Goal: Transaction & Acquisition: Obtain resource

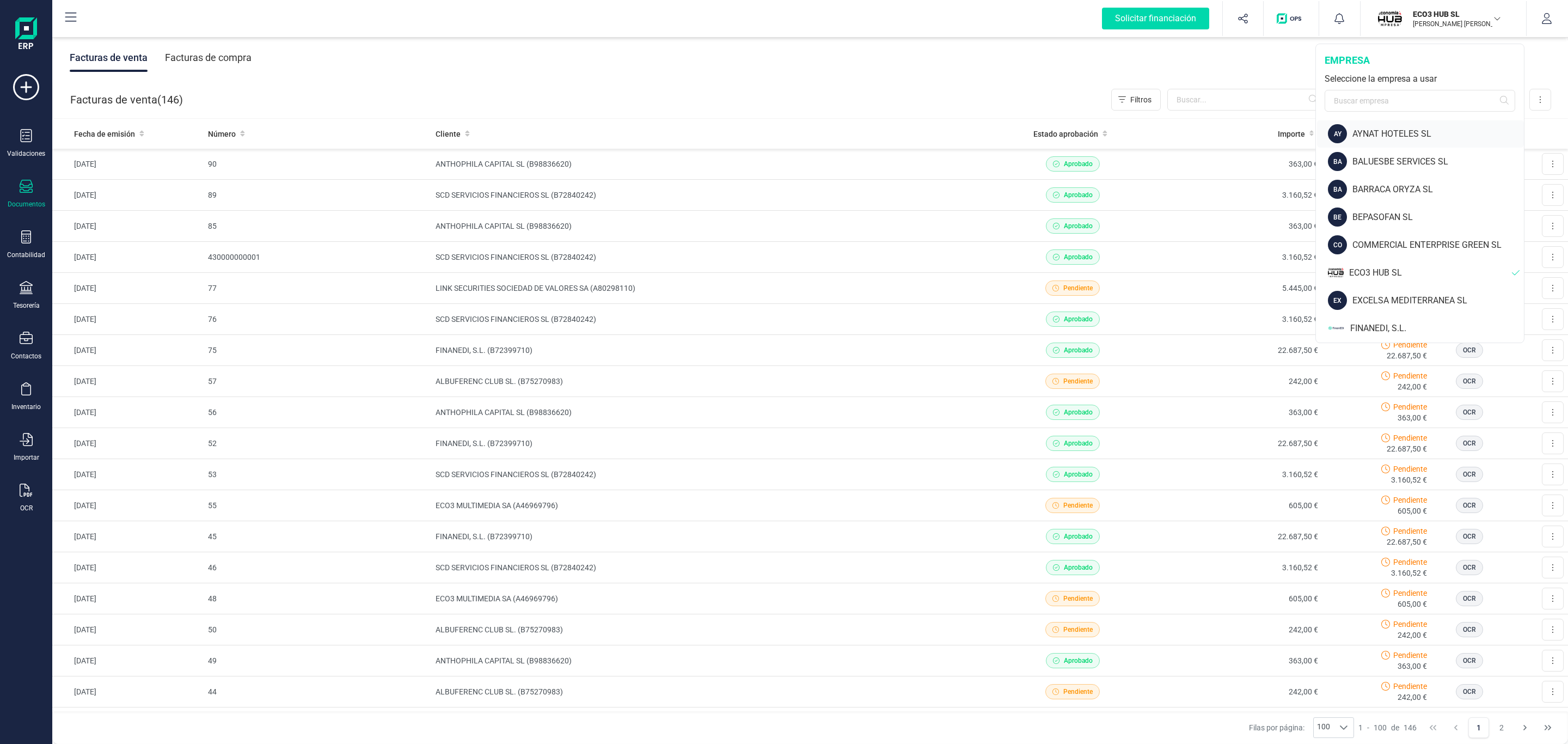
scroll to position [163, 0]
click at [1429, 217] on div "EXCELSA MEDITERRANEA SL" at bounding box center [1438, 221] width 171 height 13
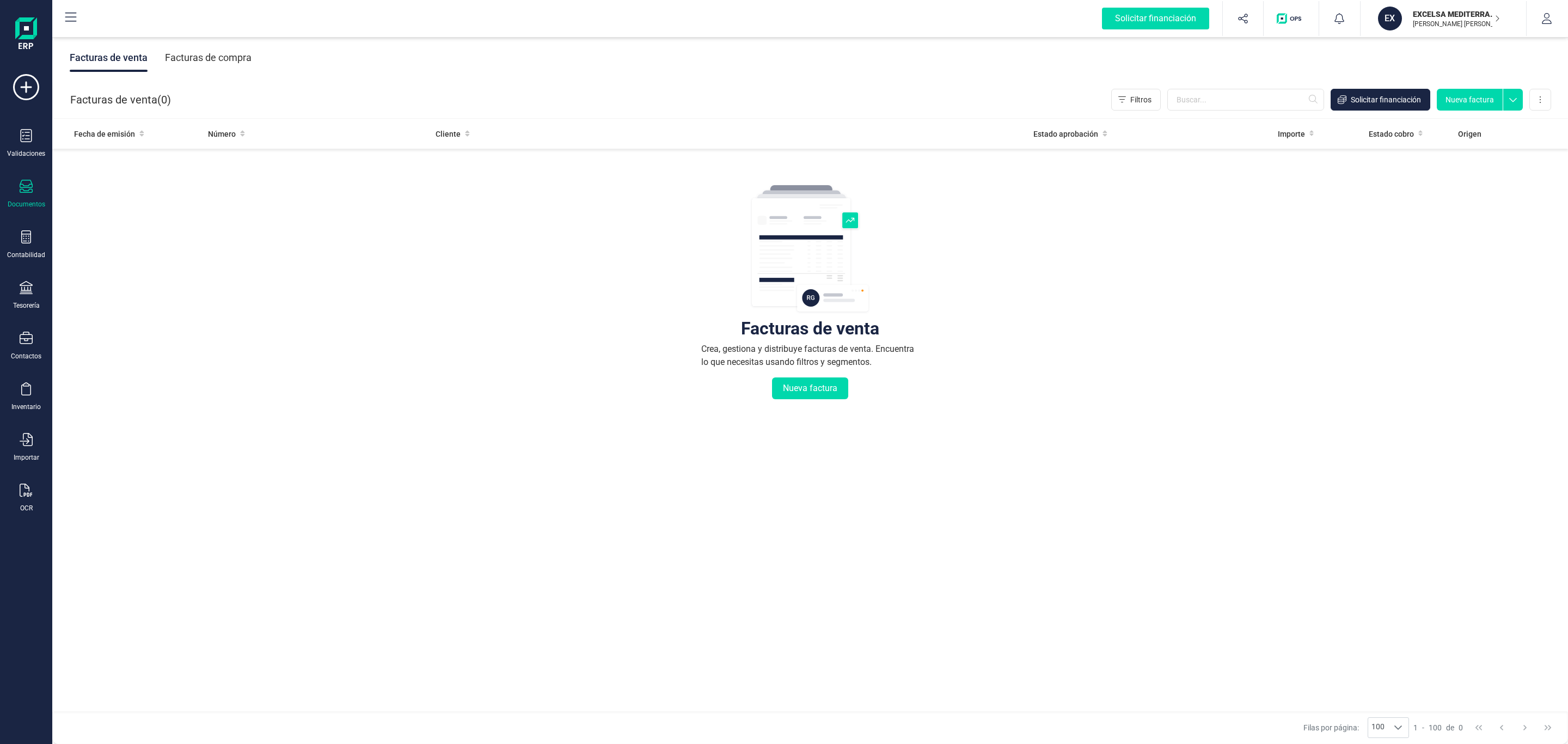
click at [231, 60] on div "Facturas de compra" at bounding box center [208, 58] width 86 height 29
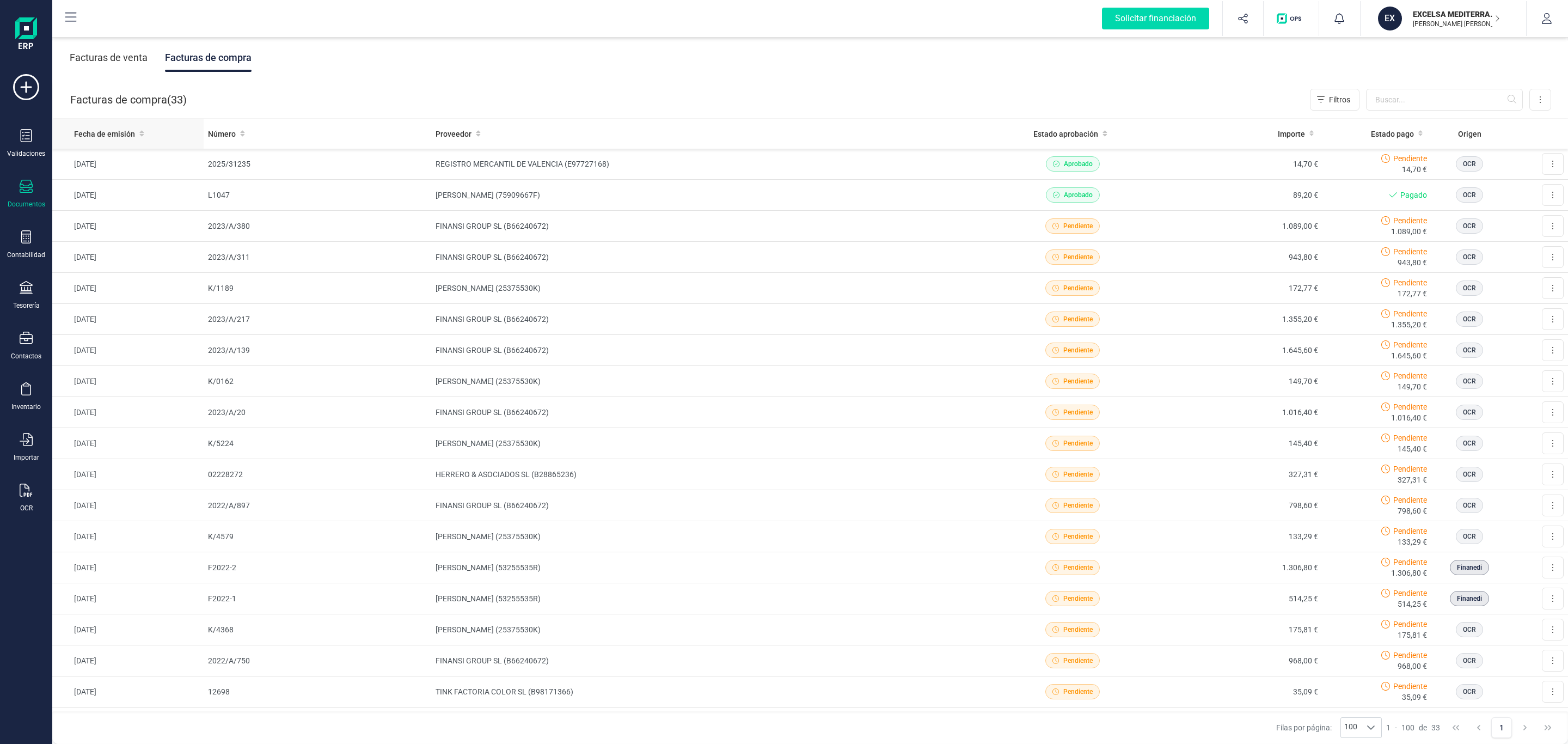
click at [136, 125] on th "Fecha de emisión" at bounding box center [128, 134] width 151 height 30
click at [103, 126] on th "Fecha de emisión" at bounding box center [128, 134] width 151 height 30
drag, startPoint x: 26, startPoint y: 134, endPoint x: 37, endPoint y: 166, distance: 33.8
click at [26, 134] on icon at bounding box center [26, 135] width 13 height 13
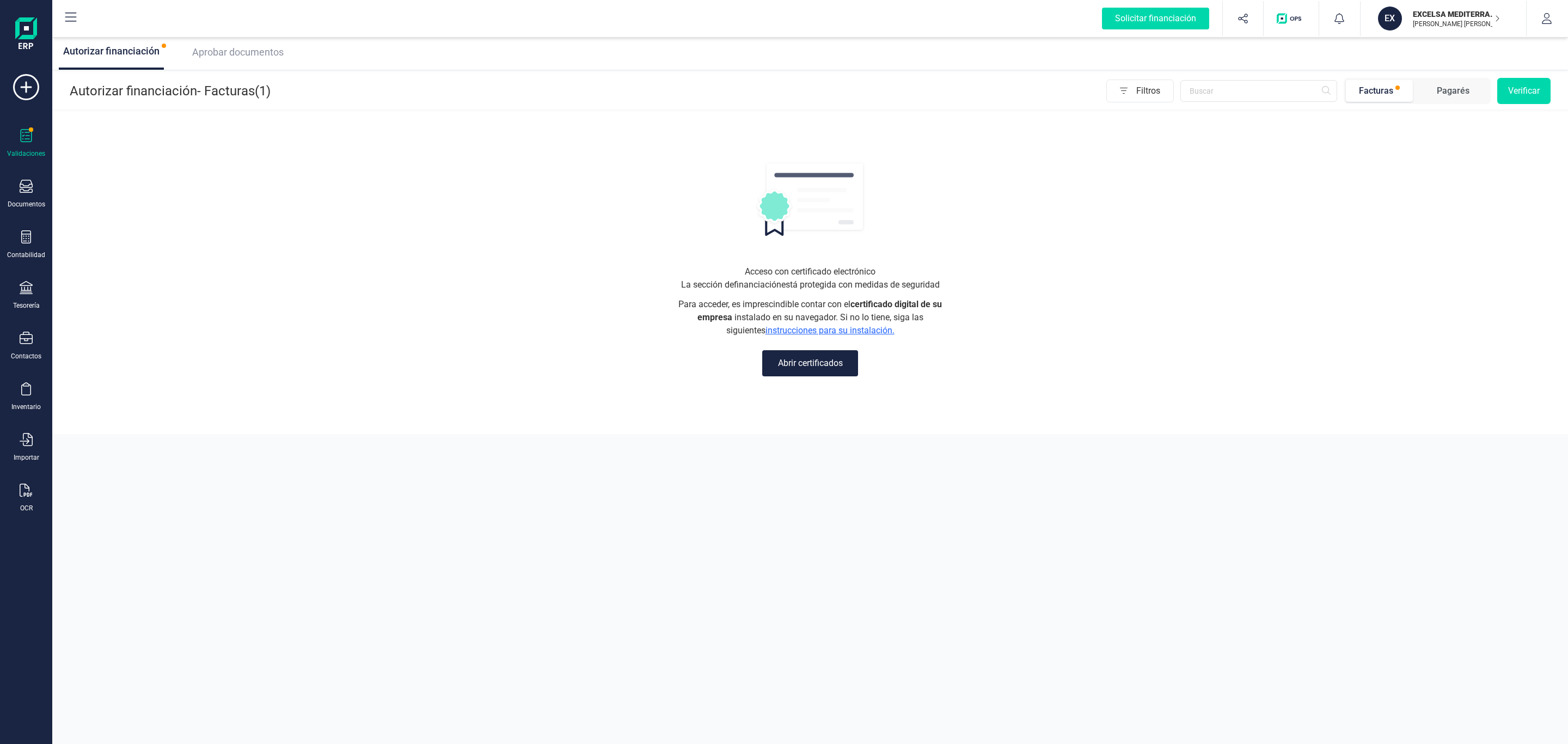
click at [213, 47] on span "Aprobar documentos" at bounding box center [238, 52] width 91 height 11
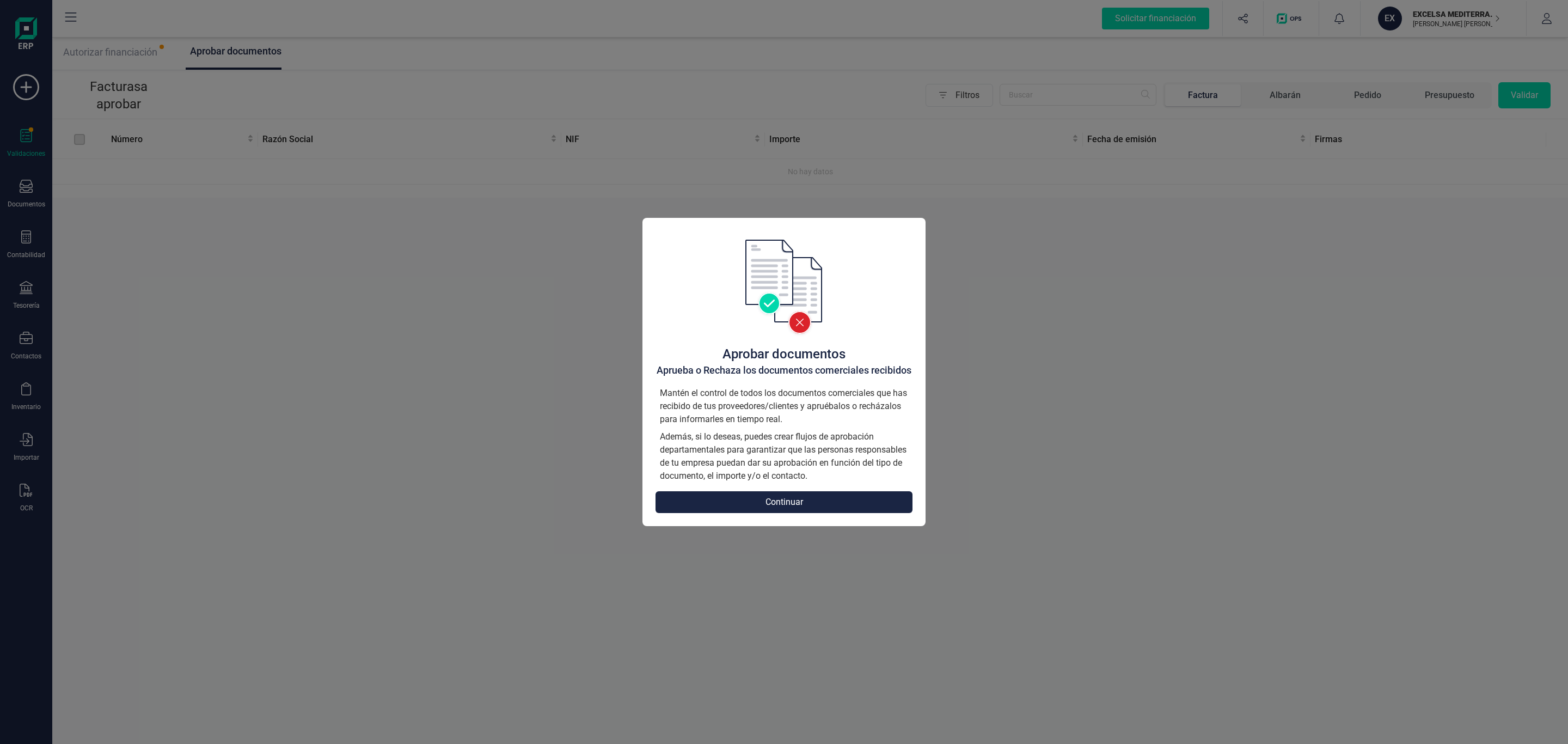
click at [835, 502] on button "Continuar" at bounding box center [784, 502] width 257 height 22
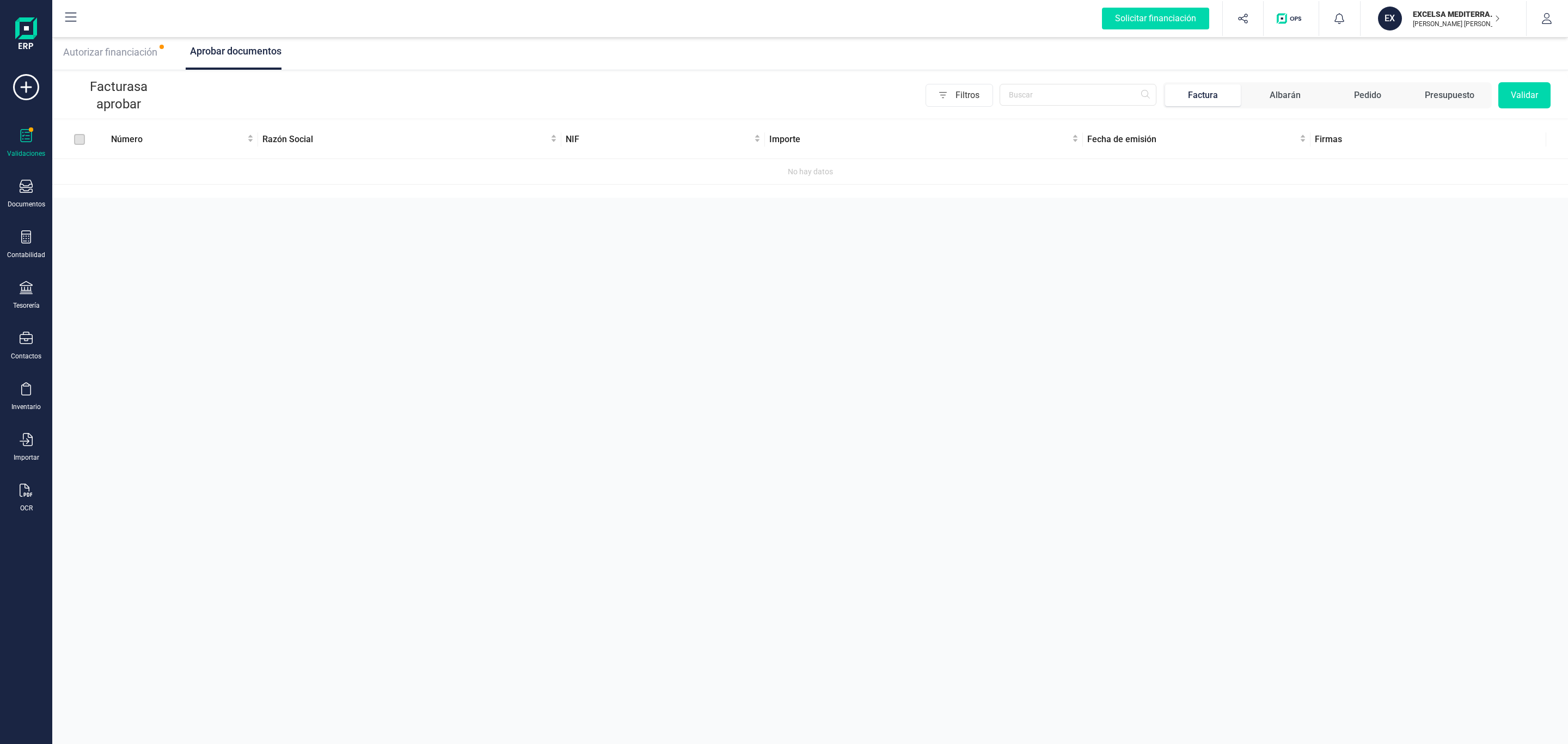
click at [145, 59] on div "Autorizar financiación" at bounding box center [110, 52] width 103 height 16
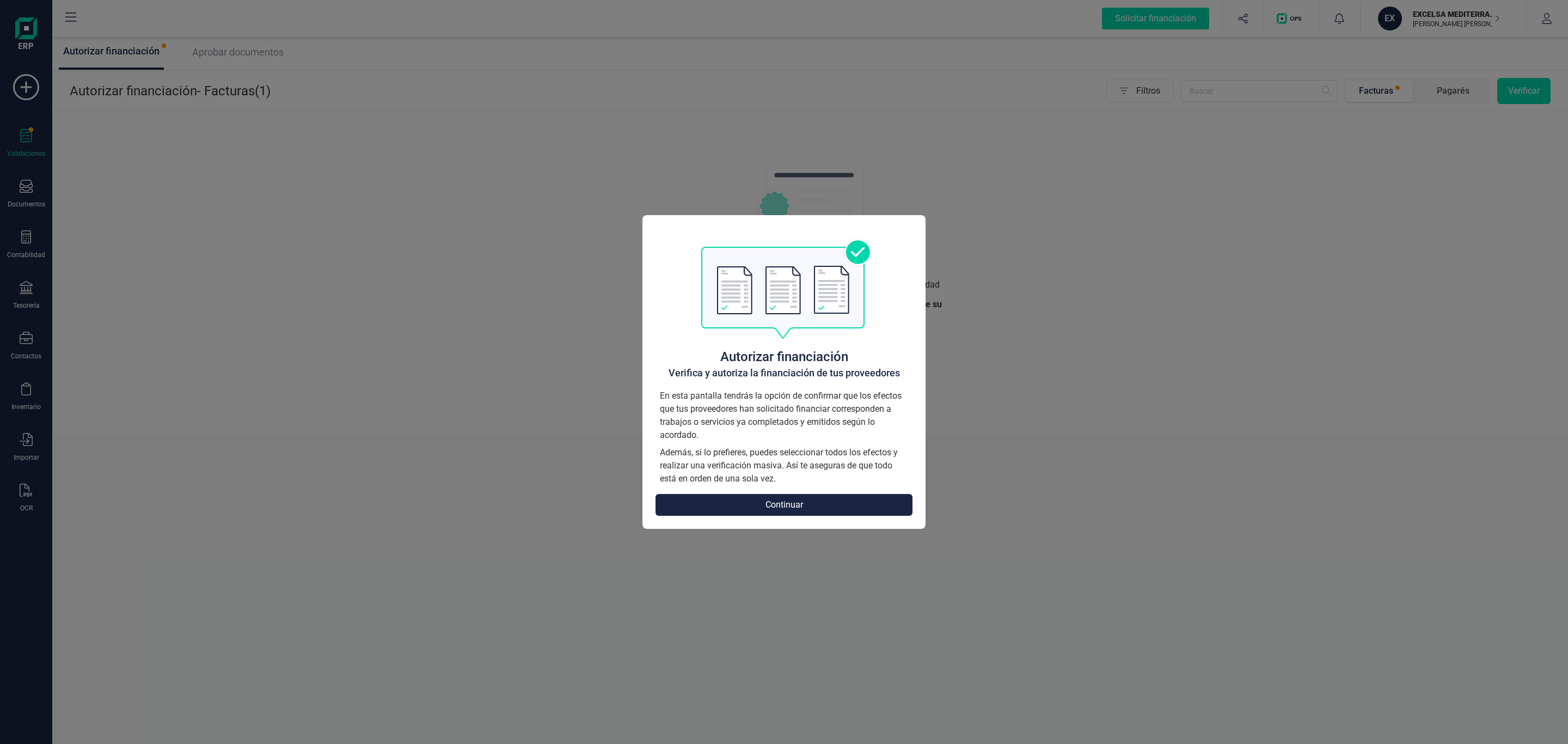
click at [782, 505] on button "Continuar" at bounding box center [784, 504] width 257 height 22
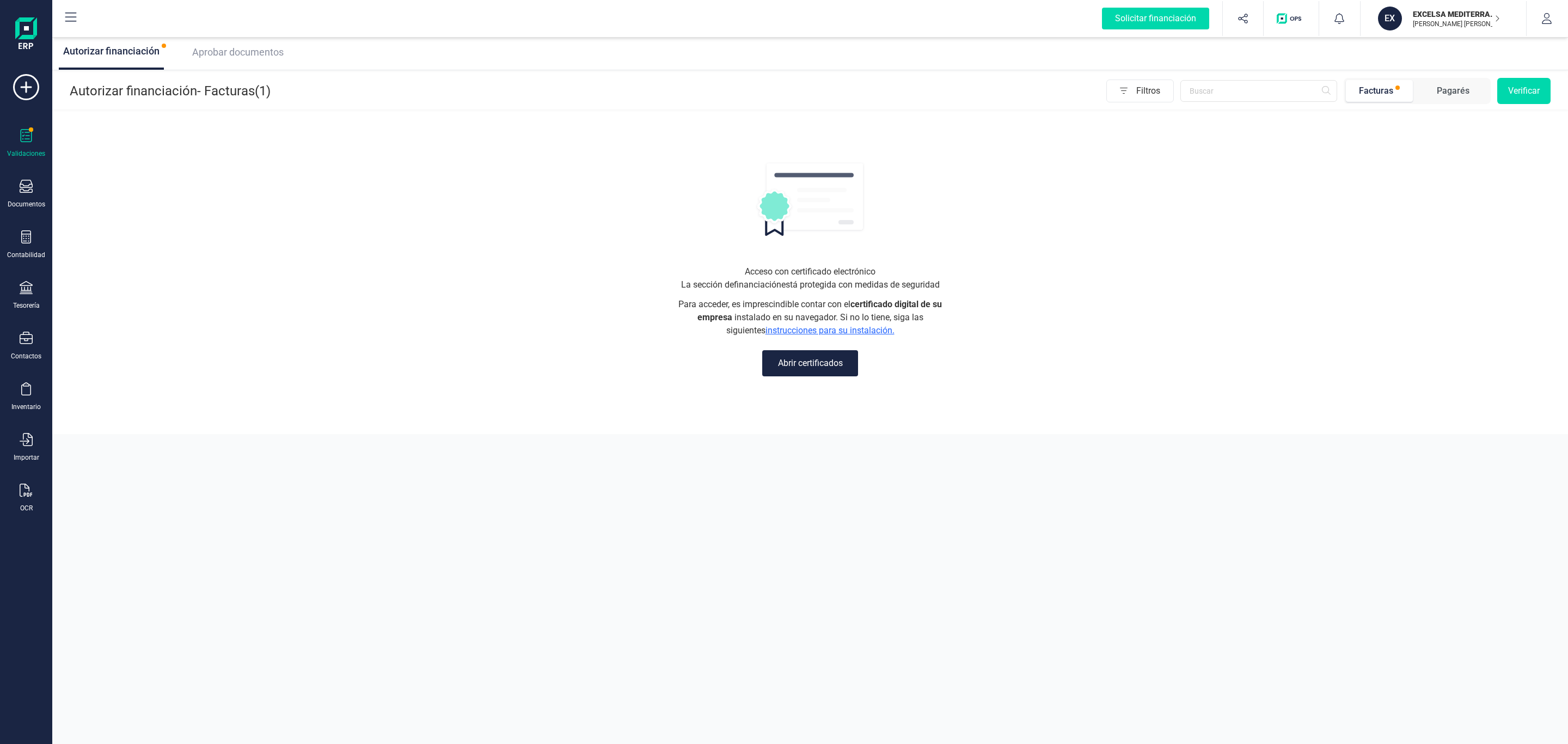
click at [262, 58] on div "Aprobar documentos" at bounding box center [236, 52] width 96 height 16
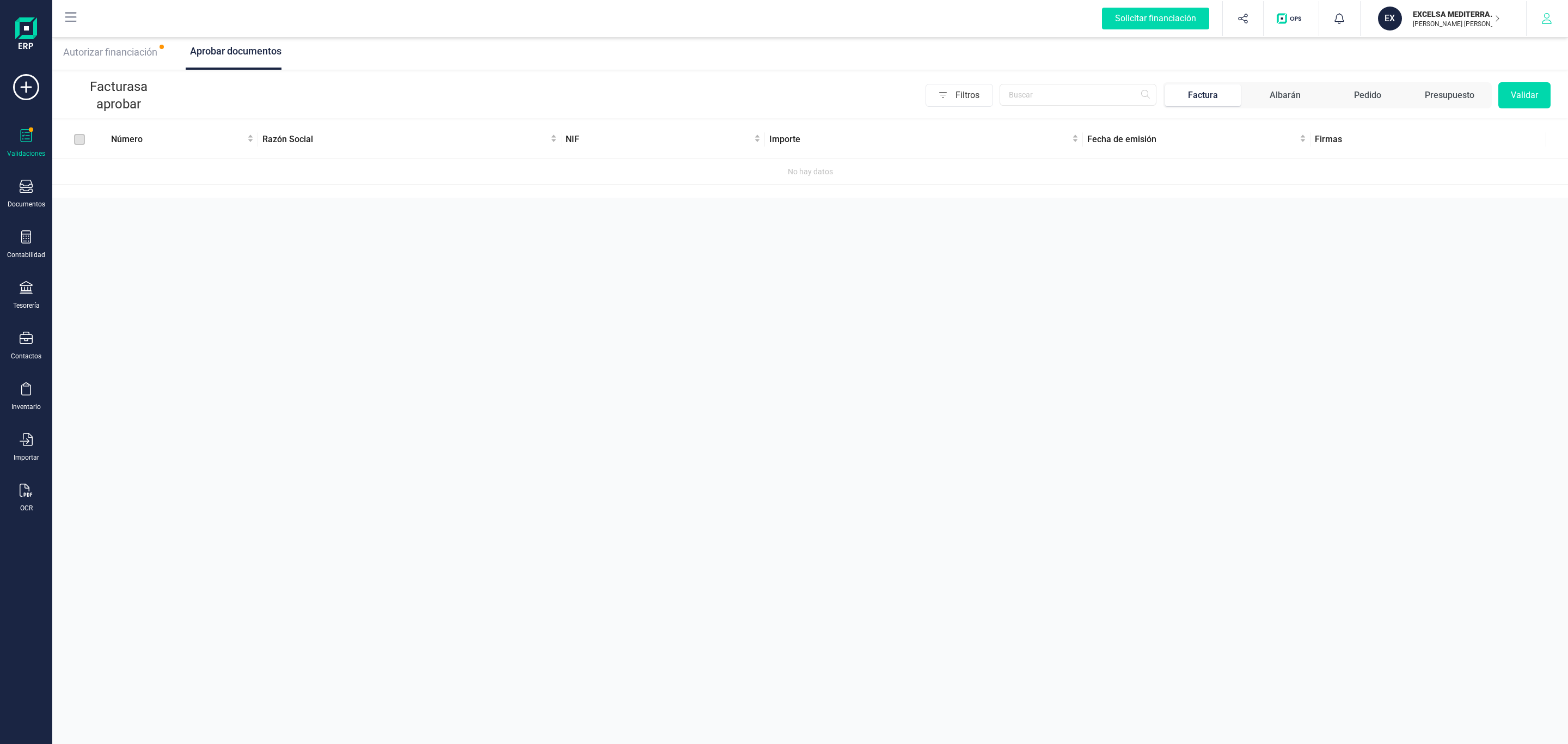
click at [1546, 24] on button "button" at bounding box center [1547, 19] width 41 height 35
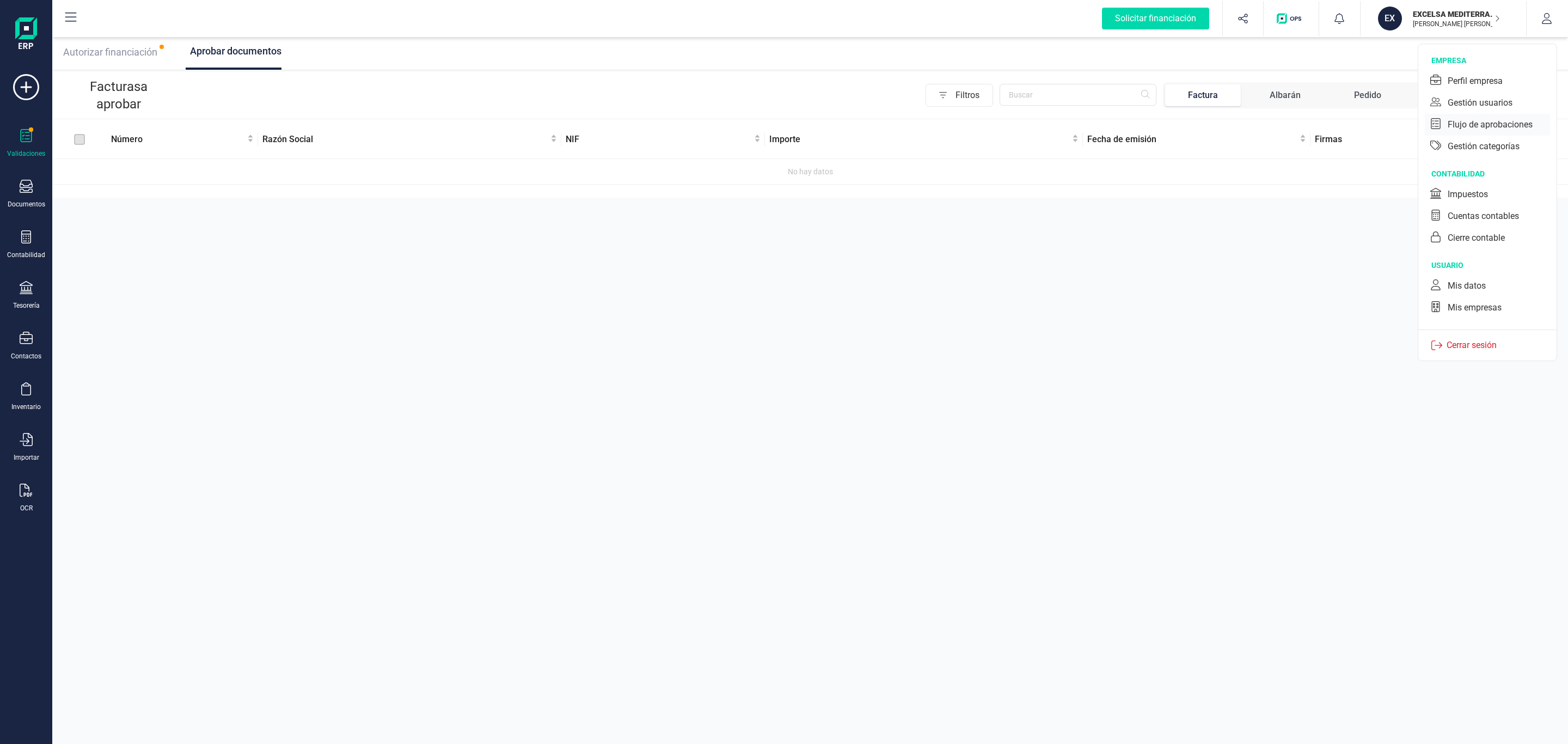
click at [1477, 123] on div "Flujo de aprobaciones" at bounding box center [1490, 124] width 85 height 13
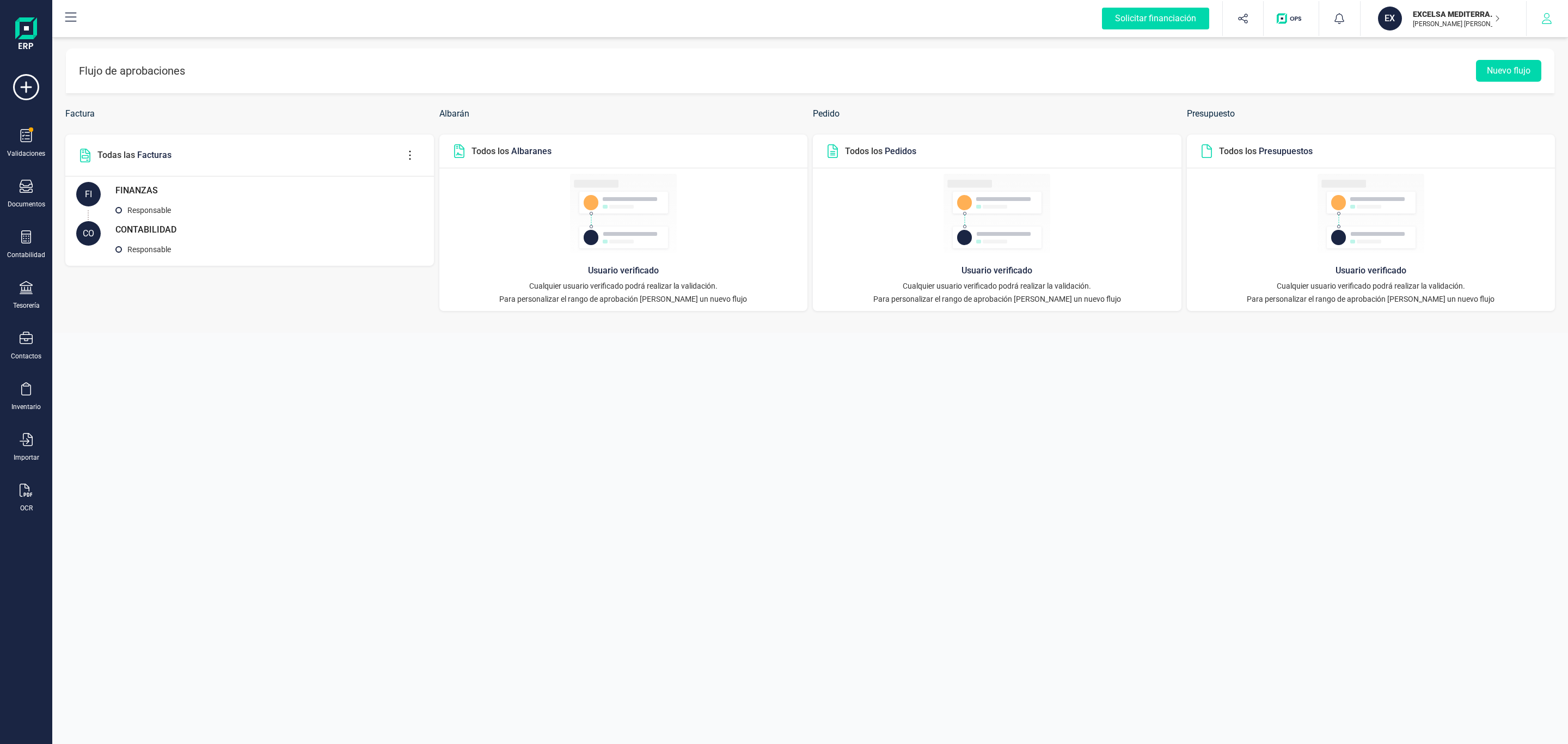
click at [1542, 18] on icon "button" at bounding box center [1547, 19] width 11 height 11
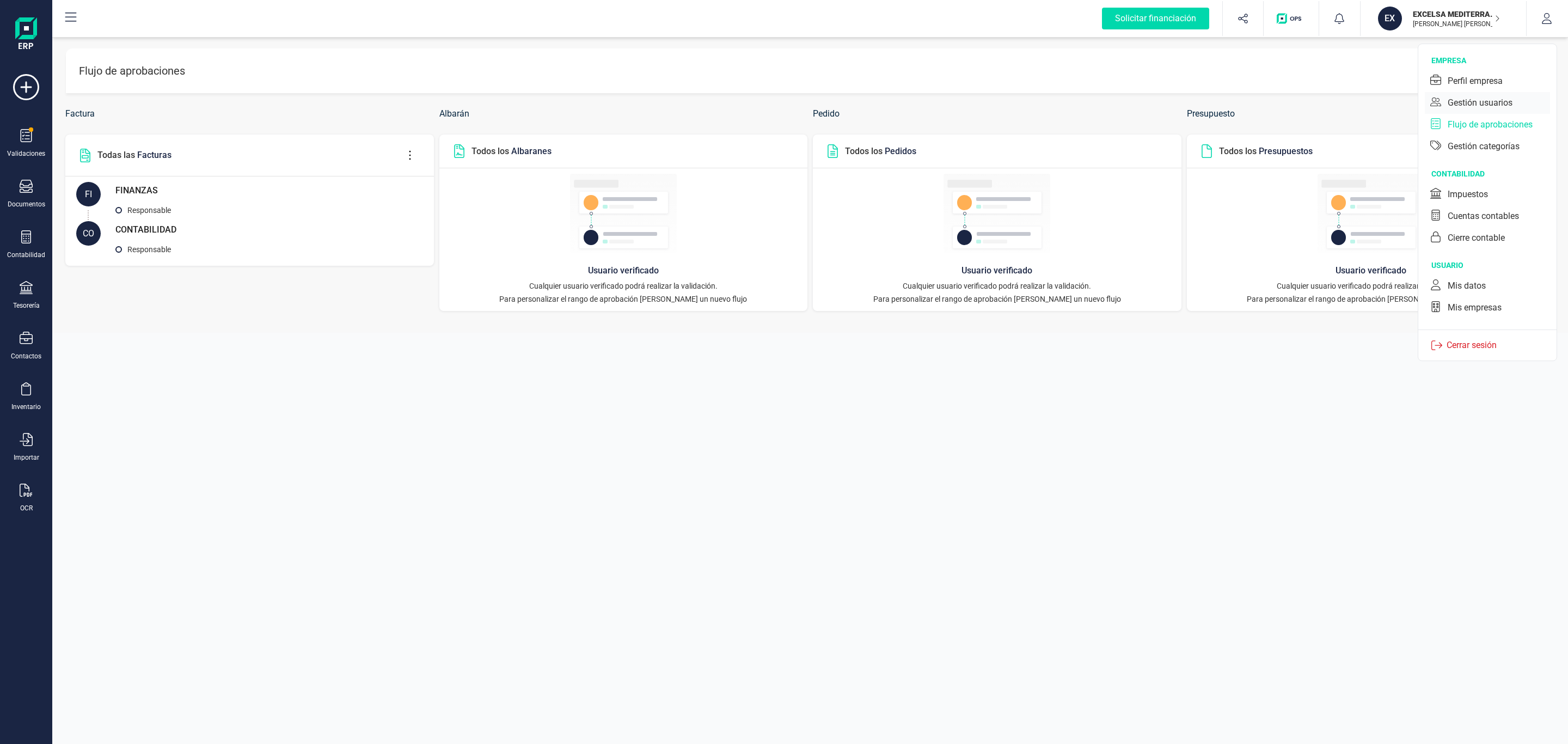
click at [1509, 101] on div "Gestión usuarios" at bounding box center [1480, 102] width 65 height 13
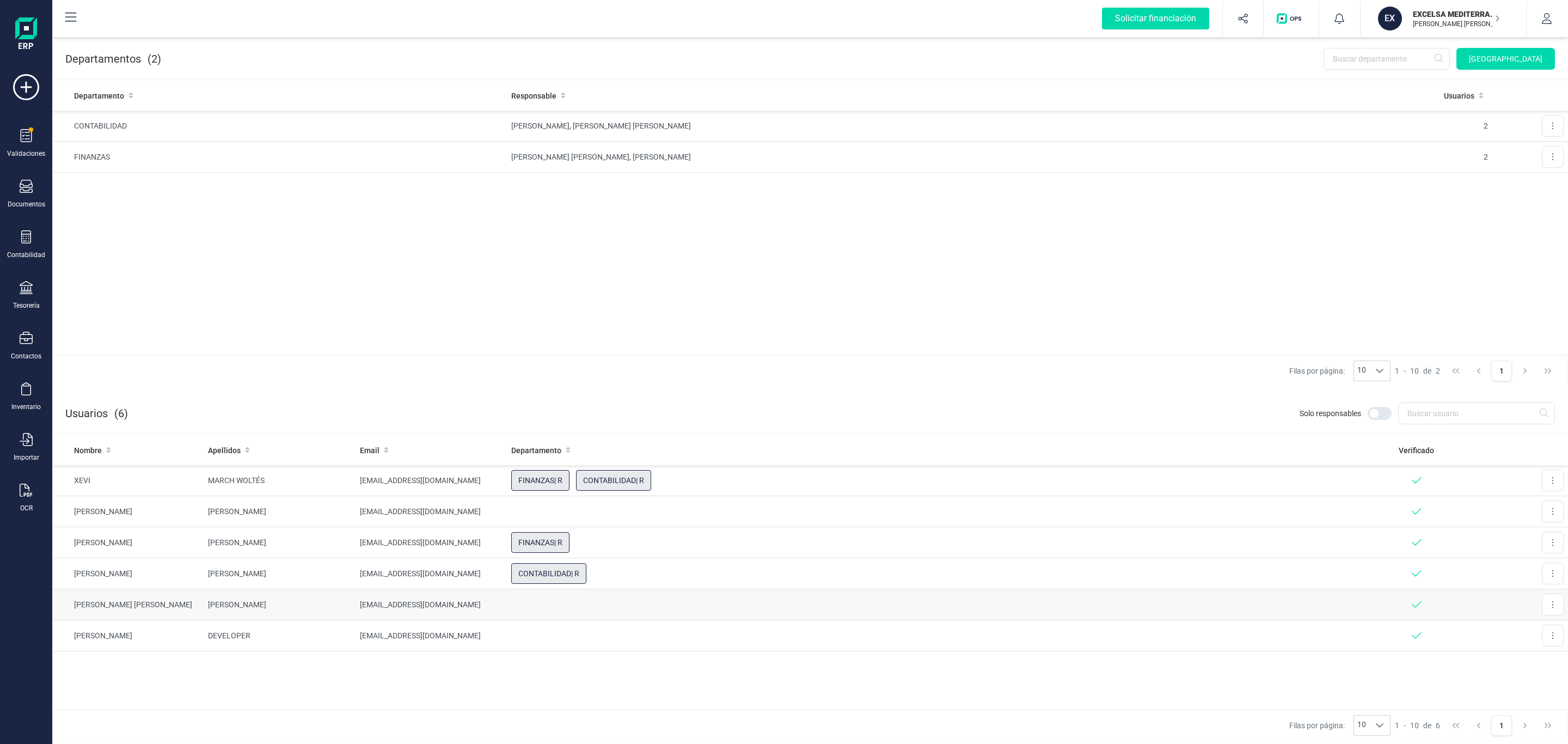
click at [552, 610] on td at bounding box center [923, 605] width 834 height 31
click at [1548, 602] on button at bounding box center [1552, 604] width 22 height 22
click at [1237, 274] on div "Departamento Responsable Usuarios CONTABILIDAD XEVI MARCH WOLTÉS, [PERSON_NAME]…" at bounding box center [810, 217] width 1516 height 274
click at [1548, 151] on button at bounding box center [1552, 157] width 22 height 22
click at [1522, 188] on button "Editar" at bounding box center [1534, 183] width 55 height 22
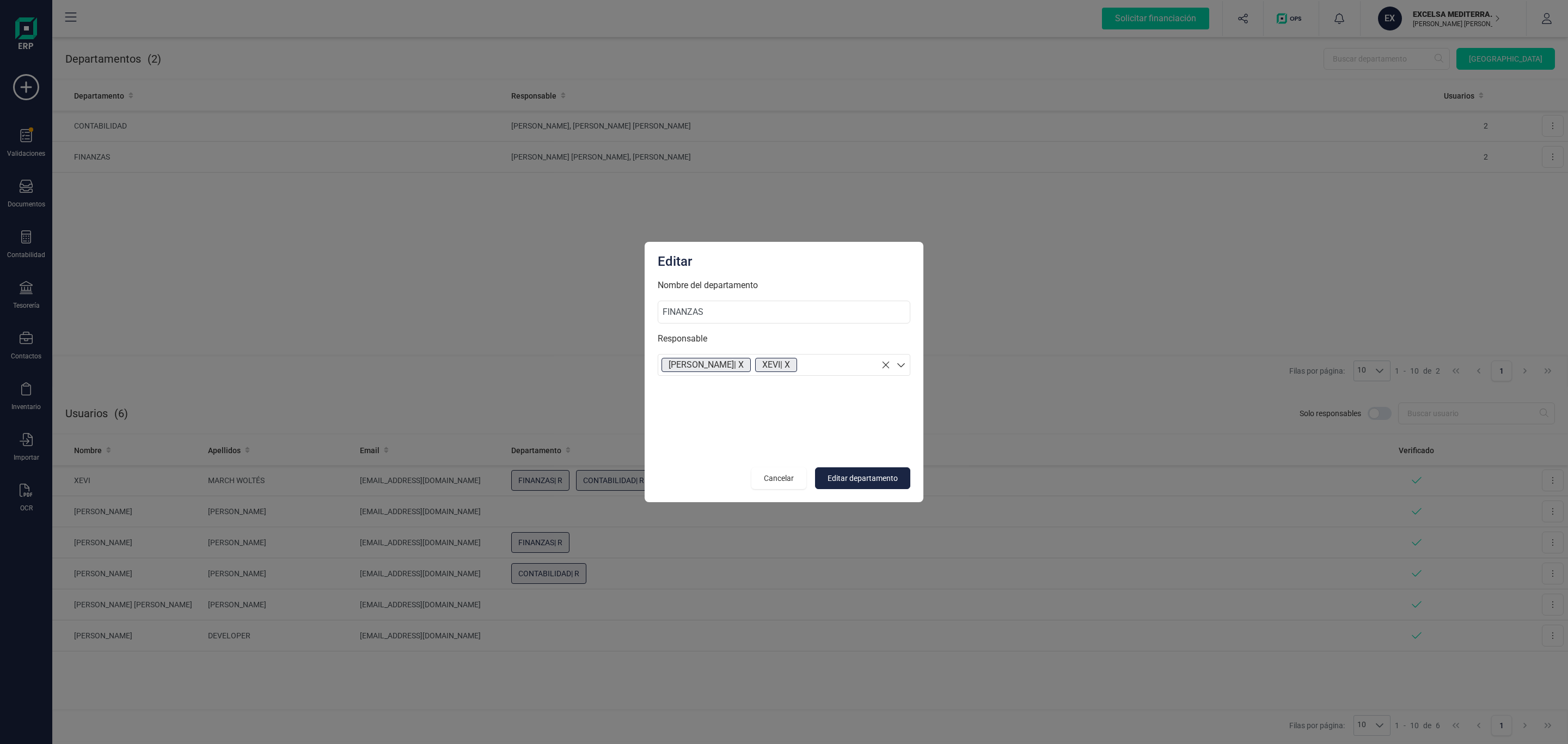
click at [826, 366] on section "[PERSON_NAME] | X XEVI | X" at bounding box center [783, 365] width 253 height 22
click at [744, 441] on p "[PERSON_NAME] [PERSON_NAME]" at bounding box center [783, 437] width 251 height 22
click at [869, 479] on span "Editar departamento" at bounding box center [862, 478] width 70 height 11
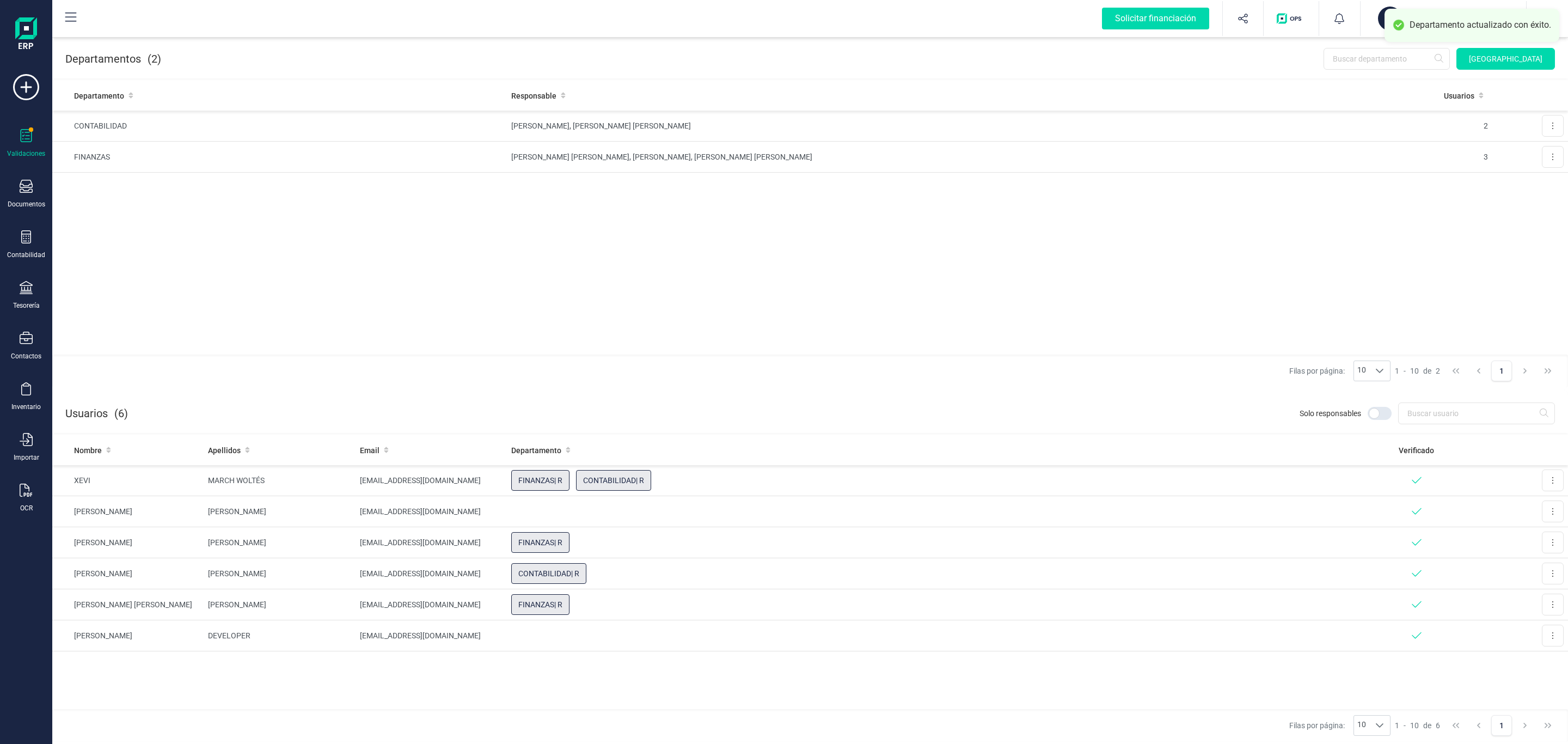
click at [34, 143] on div "Validaciones" at bounding box center [26, 143] width 43 height 29
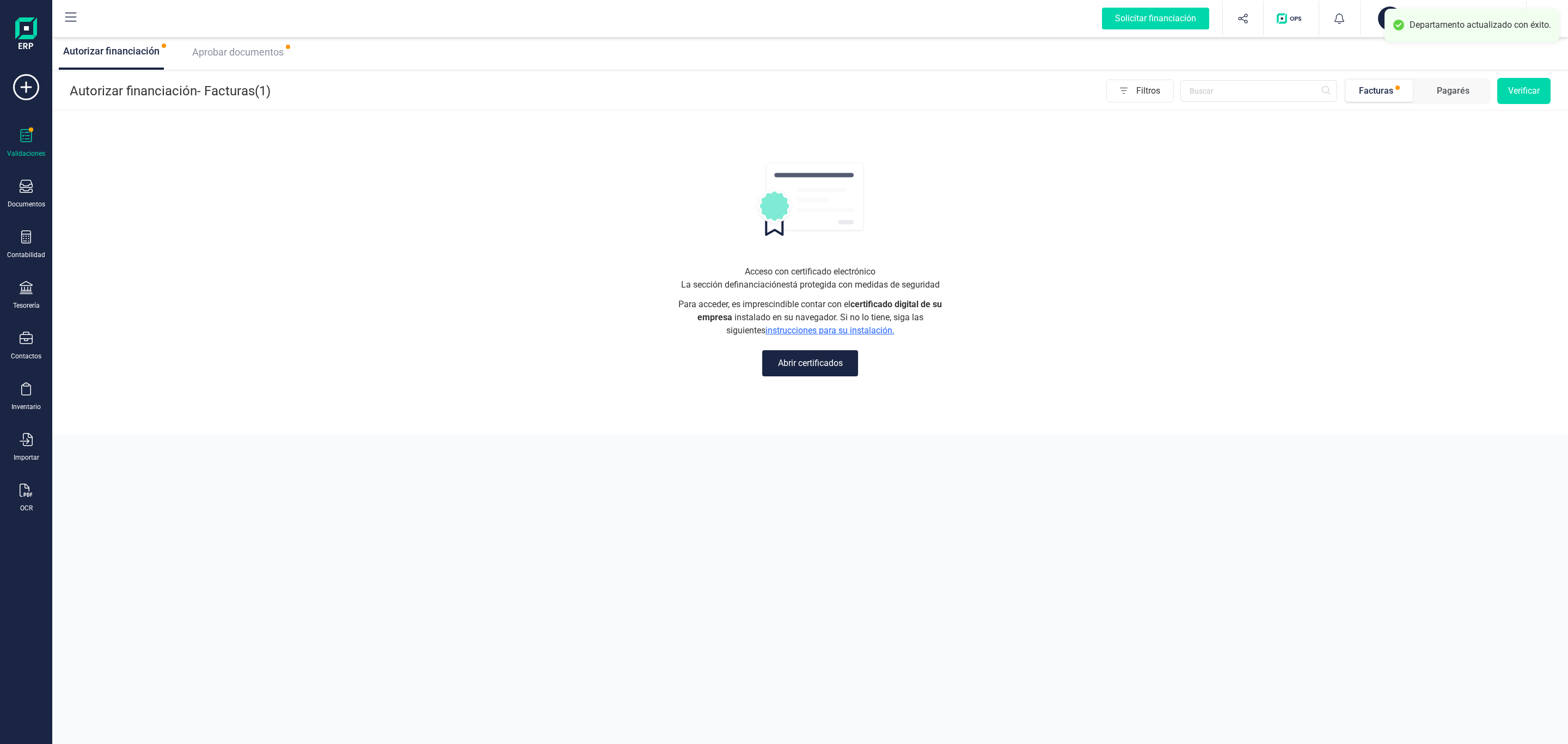
click at [210, 47] on span "Aprobar documentos" at bounding box center [238, 52] width 91 height 11
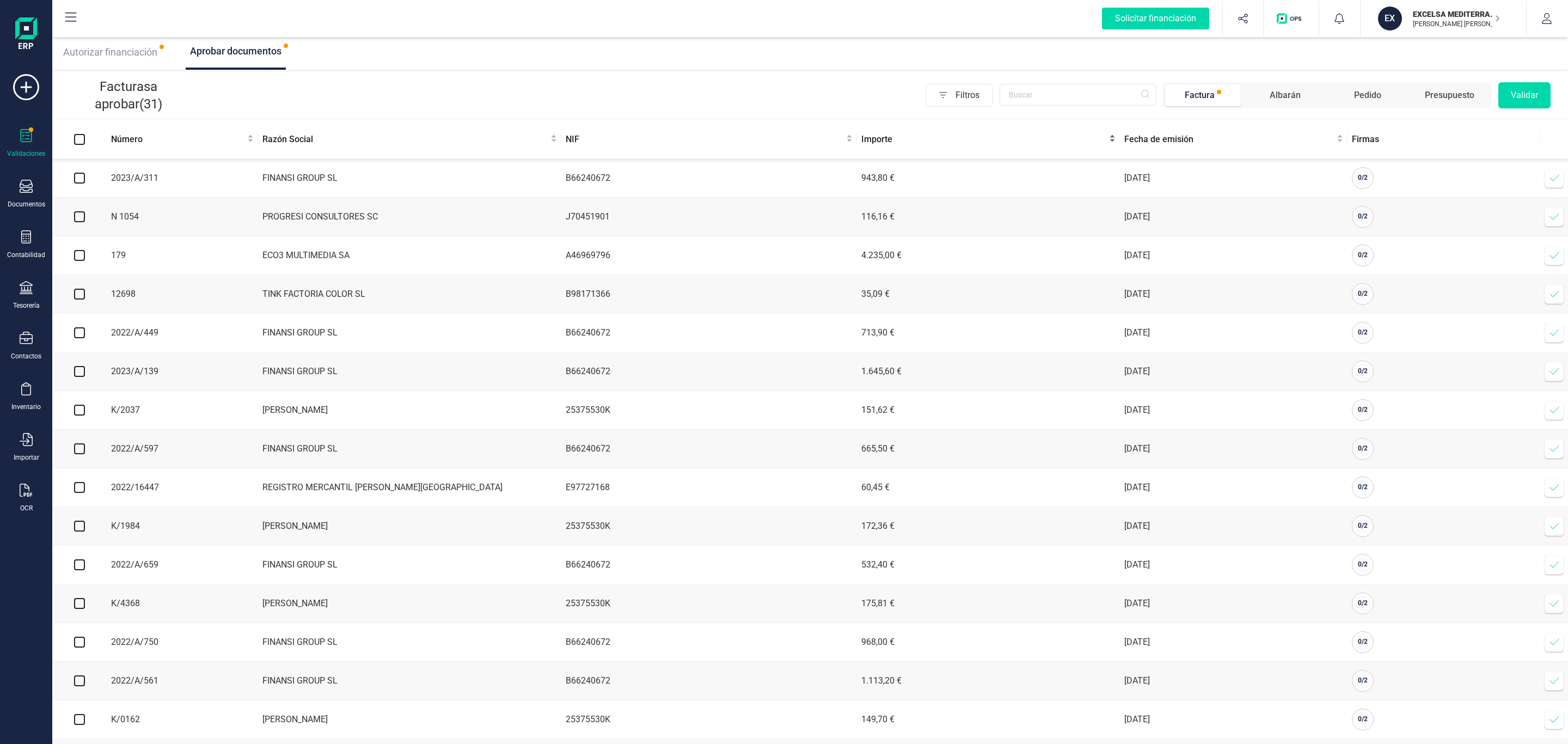
click at [1115, 133] on div "Importe" at bounding box center [988, 139] width 255 height 13
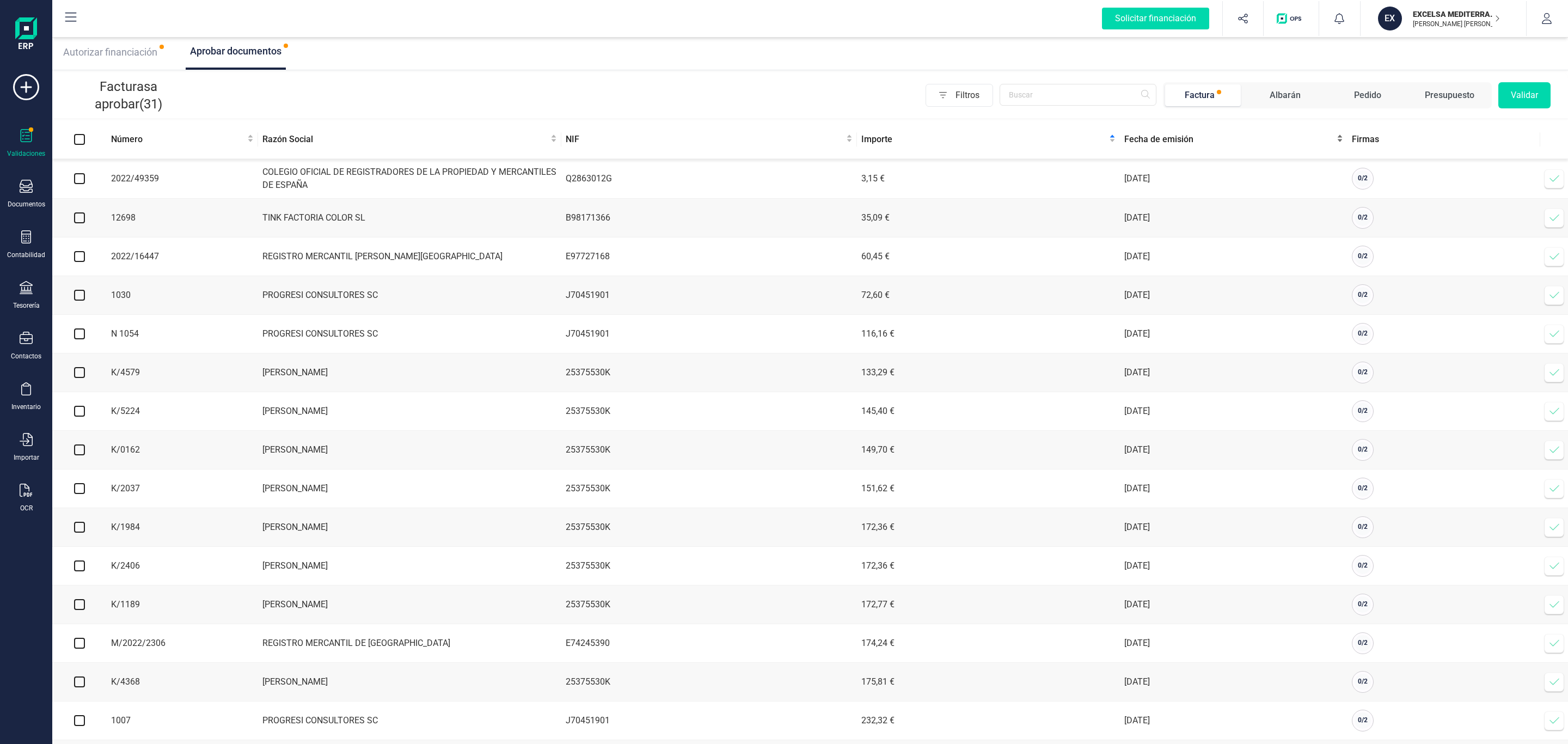
click at [1143, 139] on span "Fecha de emisión" at bounding box center [1229, 139] width 210 height 13
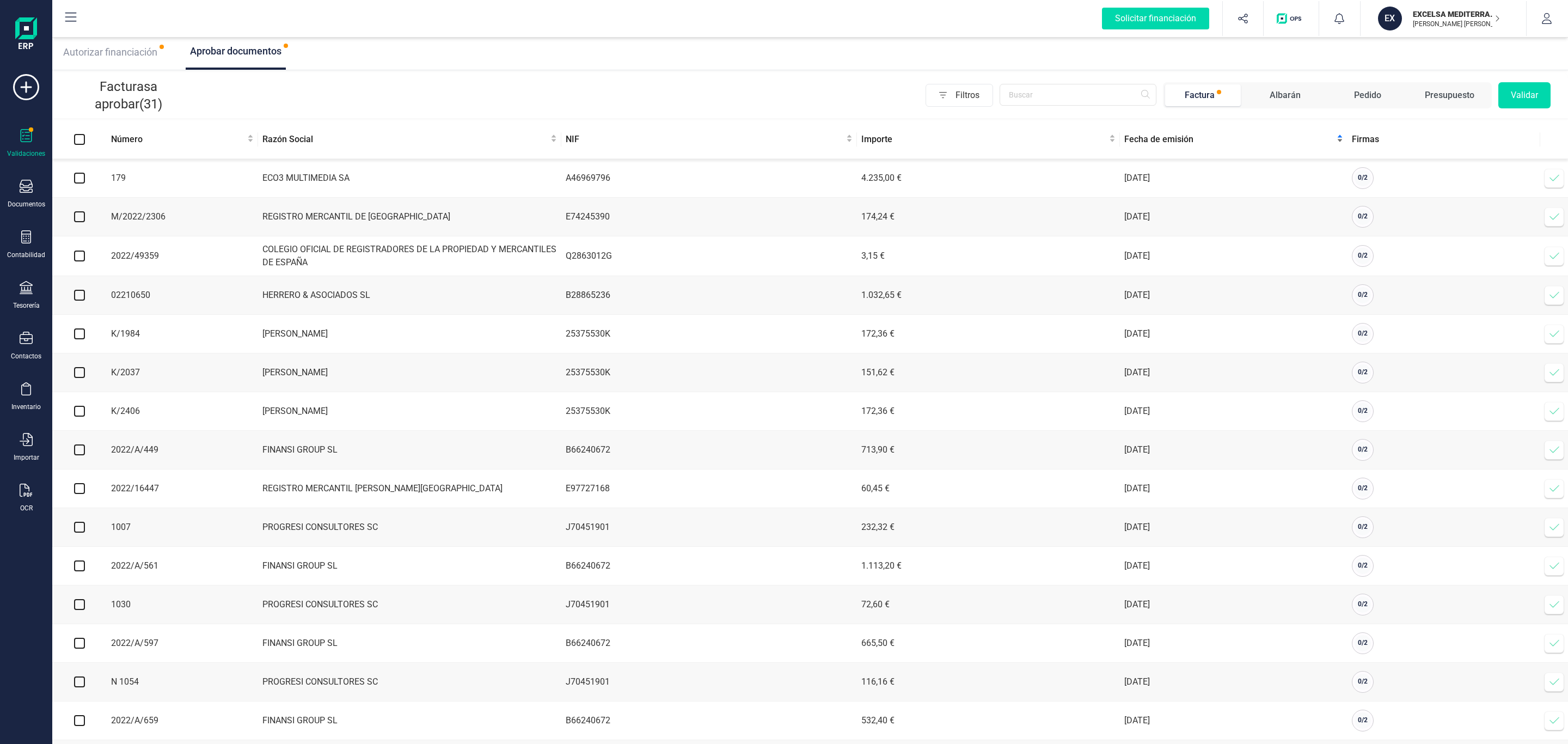
click at [1161, 144] on span "Fecha de emisión" at bounding box center [1229, 139] width 210 height 13
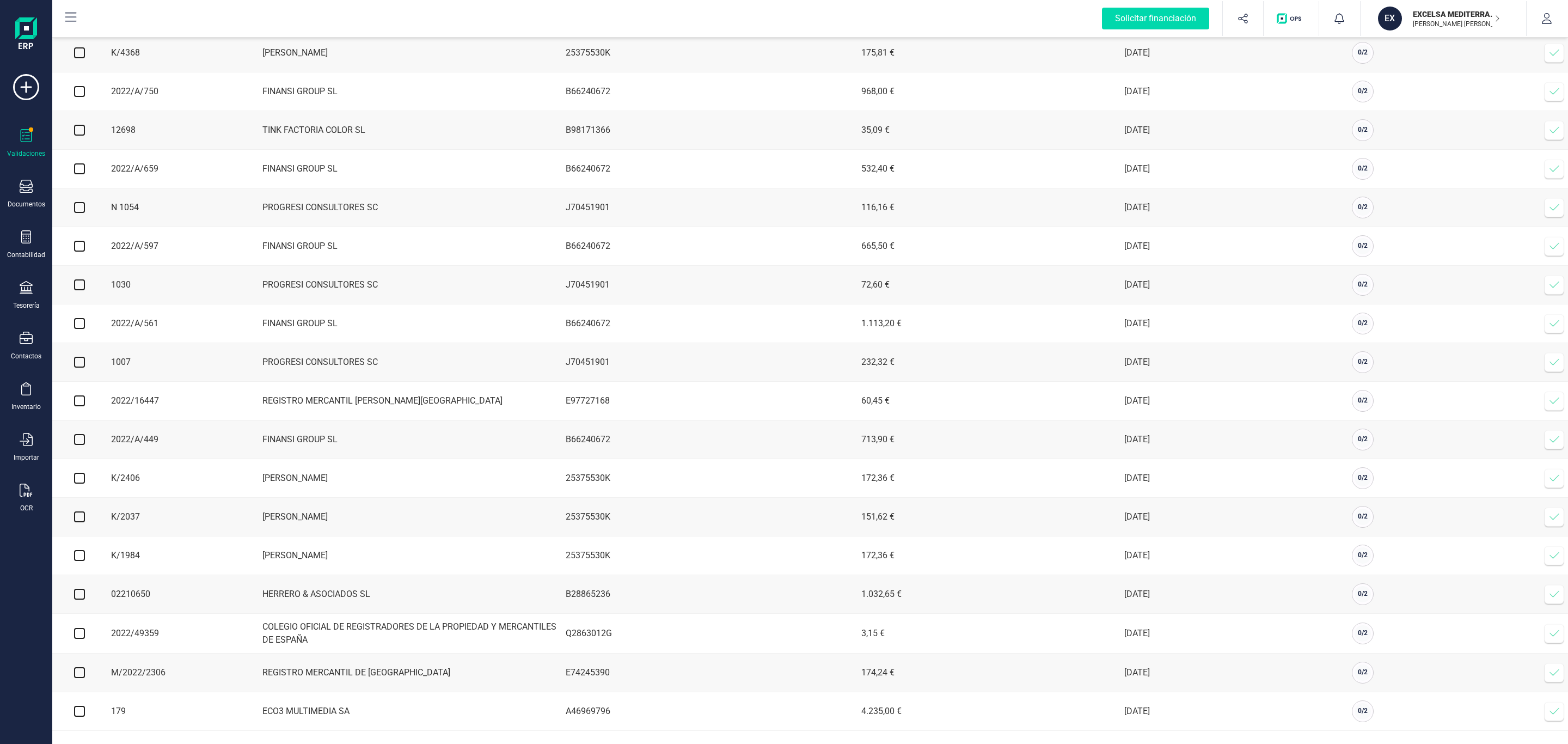
scroll to position [662, 0]
click at [28, 184] on icon at bounding box center [26, 186] width 13 height 13
click at [121, 157] on span "Facturas" at bounding box center [114, 156] width 58 height 13
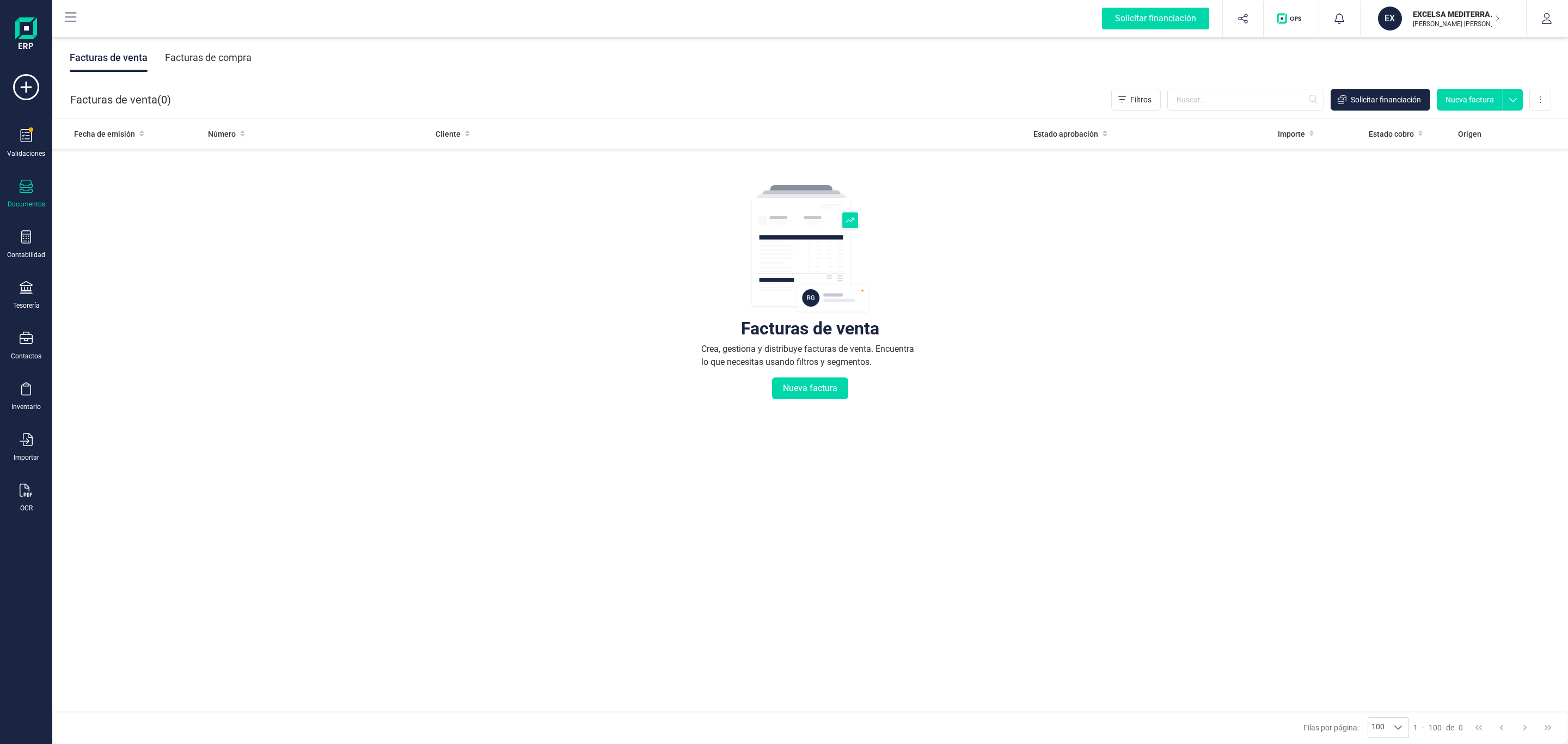
click at [202, 59] on div "Facturas de compra" at bounding box center [208, 58] width 86 height 29
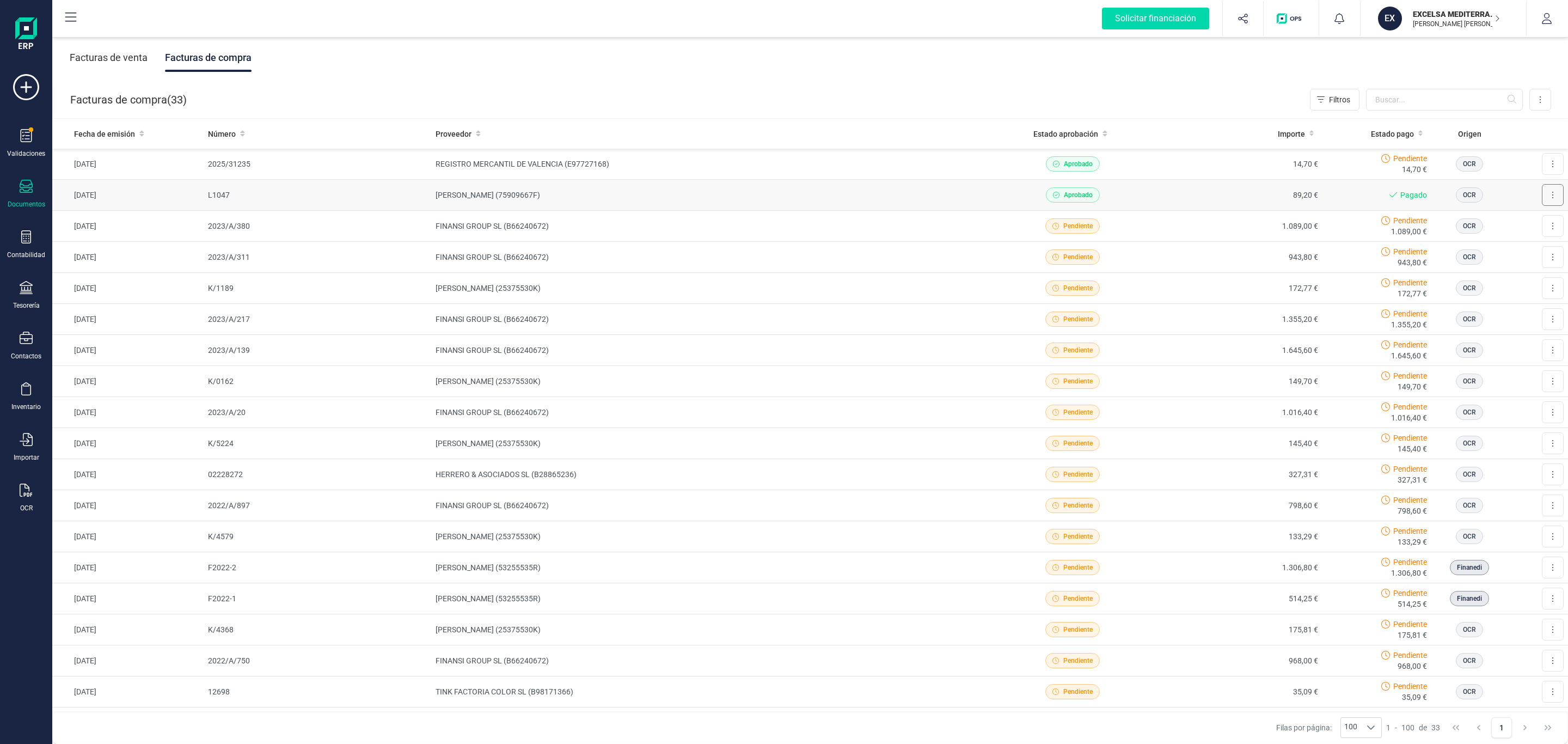
click at [1542, 197] on button at bounding box center [1552, 194] width 22 height 22
click at [1498, 219] on span "Descargar documento" at bounding box center [1516, 222] width 75 height 11
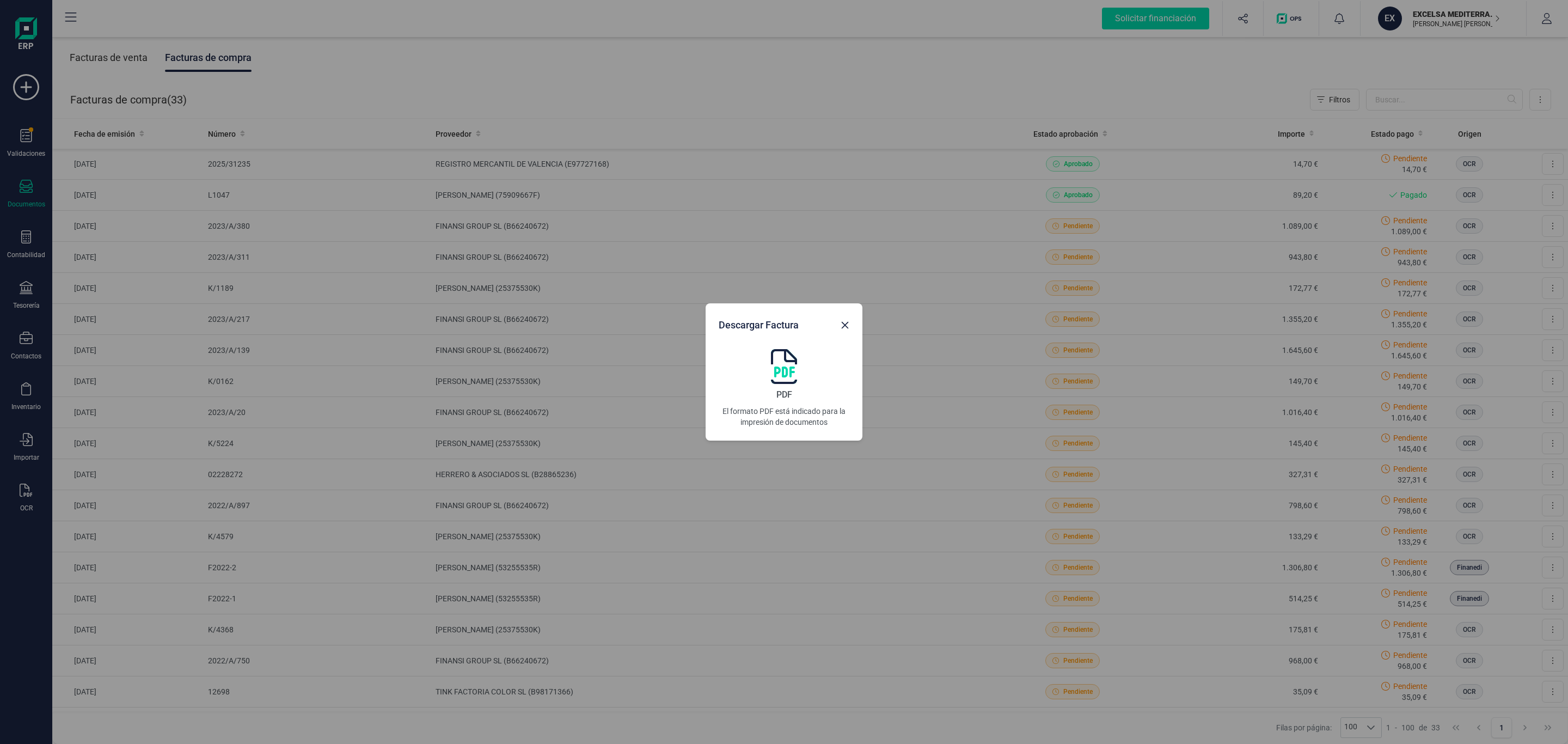
click at [795, 378] on img at bounding box center [784, 366] width 26 height 35
click at [1503, 142] on div "Descargar Factura PDF El formato PDF está indicado para la impresión de documen…" at bounding box center [784, 372] width 1568 height 744
click at [844, 325] on icon "Close" at bounding box center [845, 325] width 7 height 7
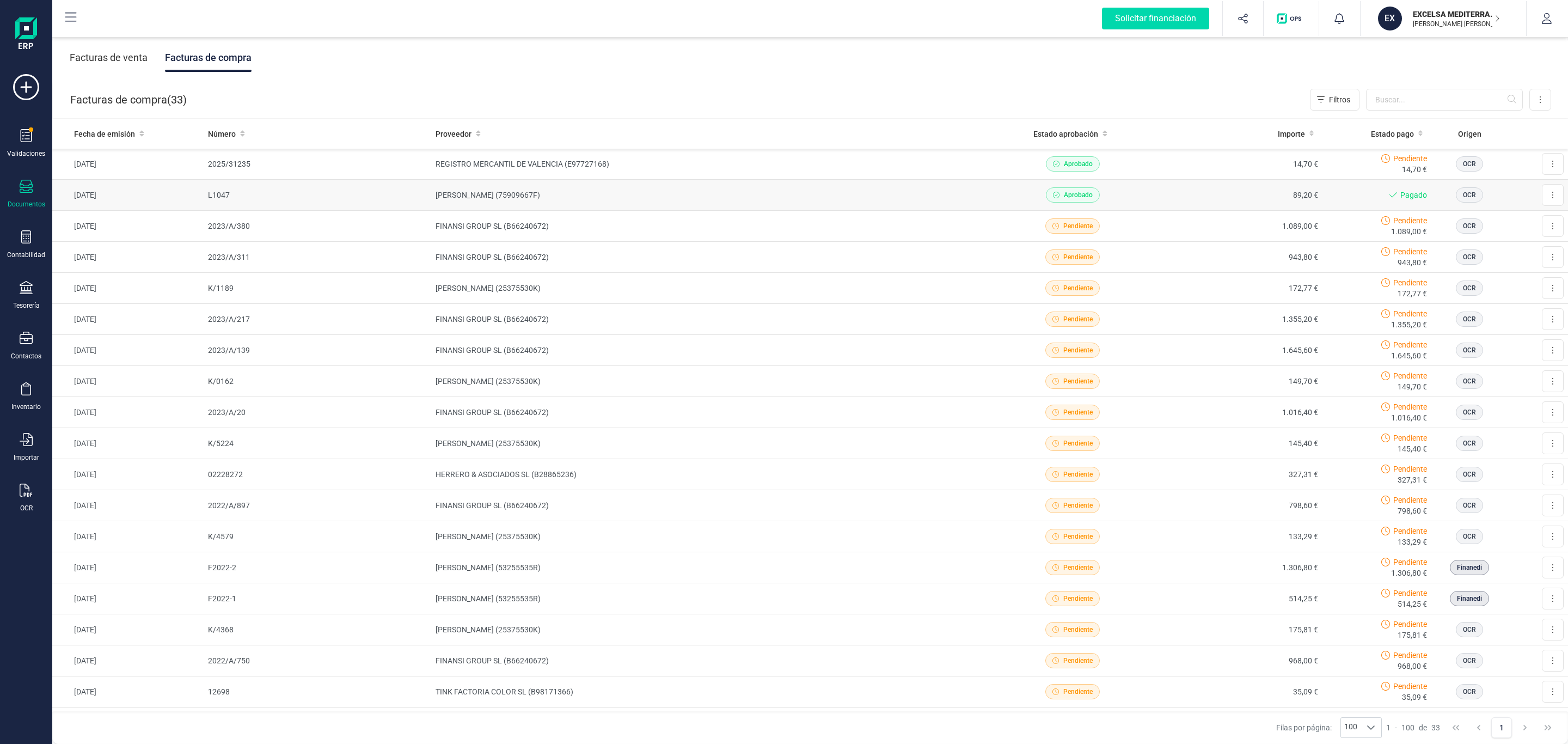
drag, startPoint x: 86, startPoint y: 195, endPoint x: 111, endPoint y: 193, distance: 25.1
click at [111, 193] on td "[DATE]" at bounding box center [128, 195] width 151 height 31
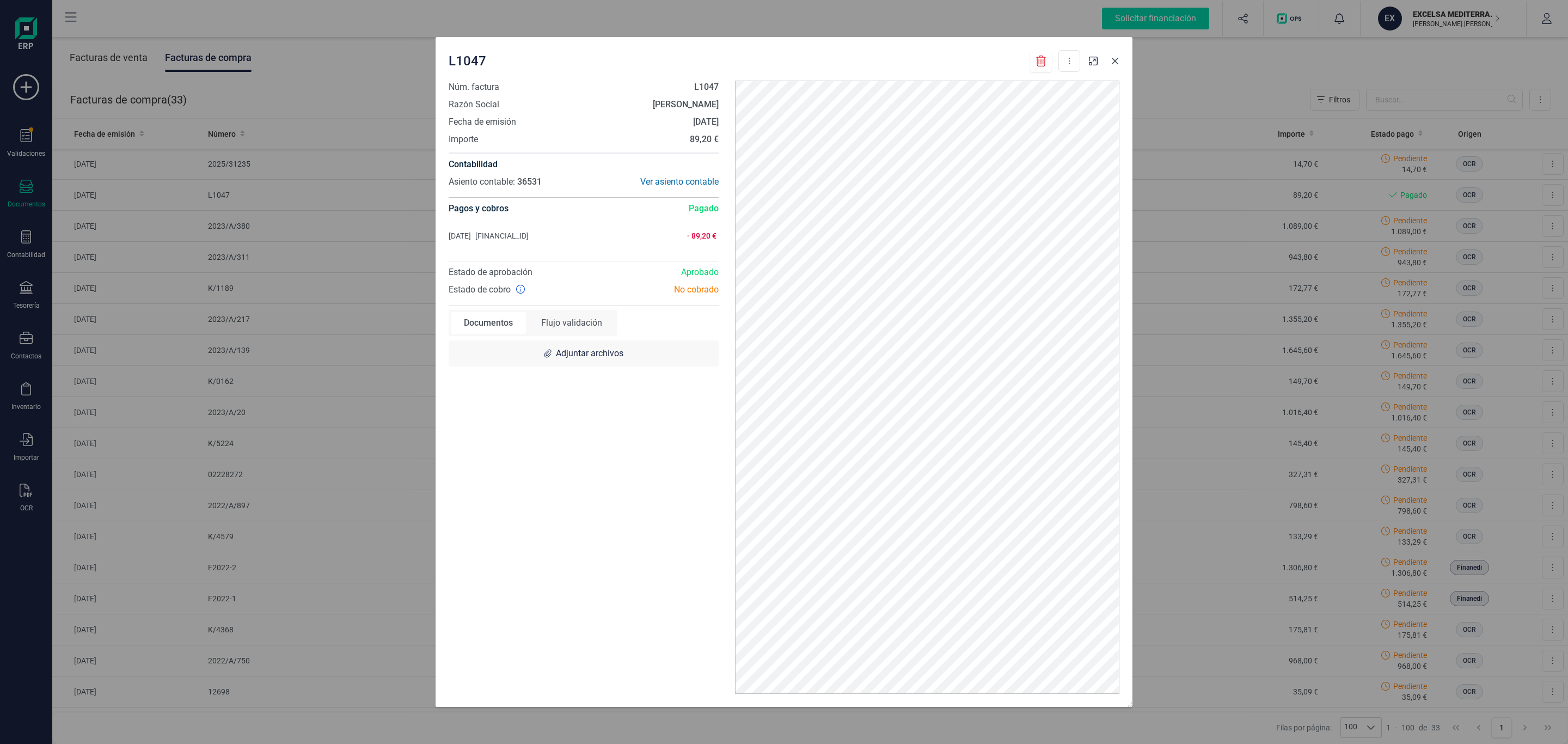
click at [1115, 60] on icon "Close" at bounding box center [1115, 61] width 9 height 9
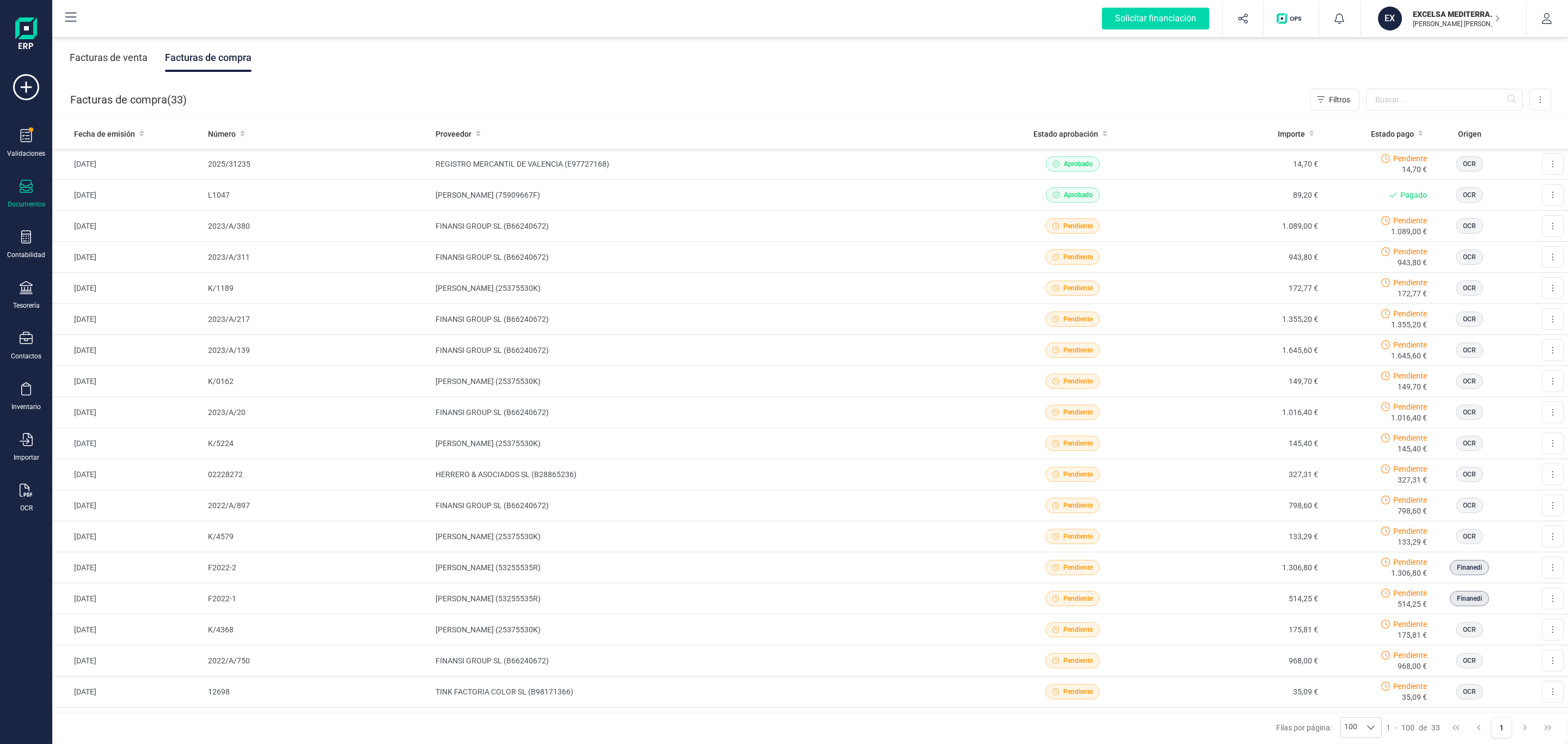
click at [979, 78] on div "Facturas de venta Facturas de compra" at bounding box center [810, 58] width 1516 height 46
click at [381, 81] on div "Facturas de compra ( 33 ) Filtros Importar Carga masiva (Excel) Factura electró…" at bounding box center [811, 100] width 1516 height 37
click at [24, 509] on div "OCR" at bounding box center [26, 508] width 12 height 9
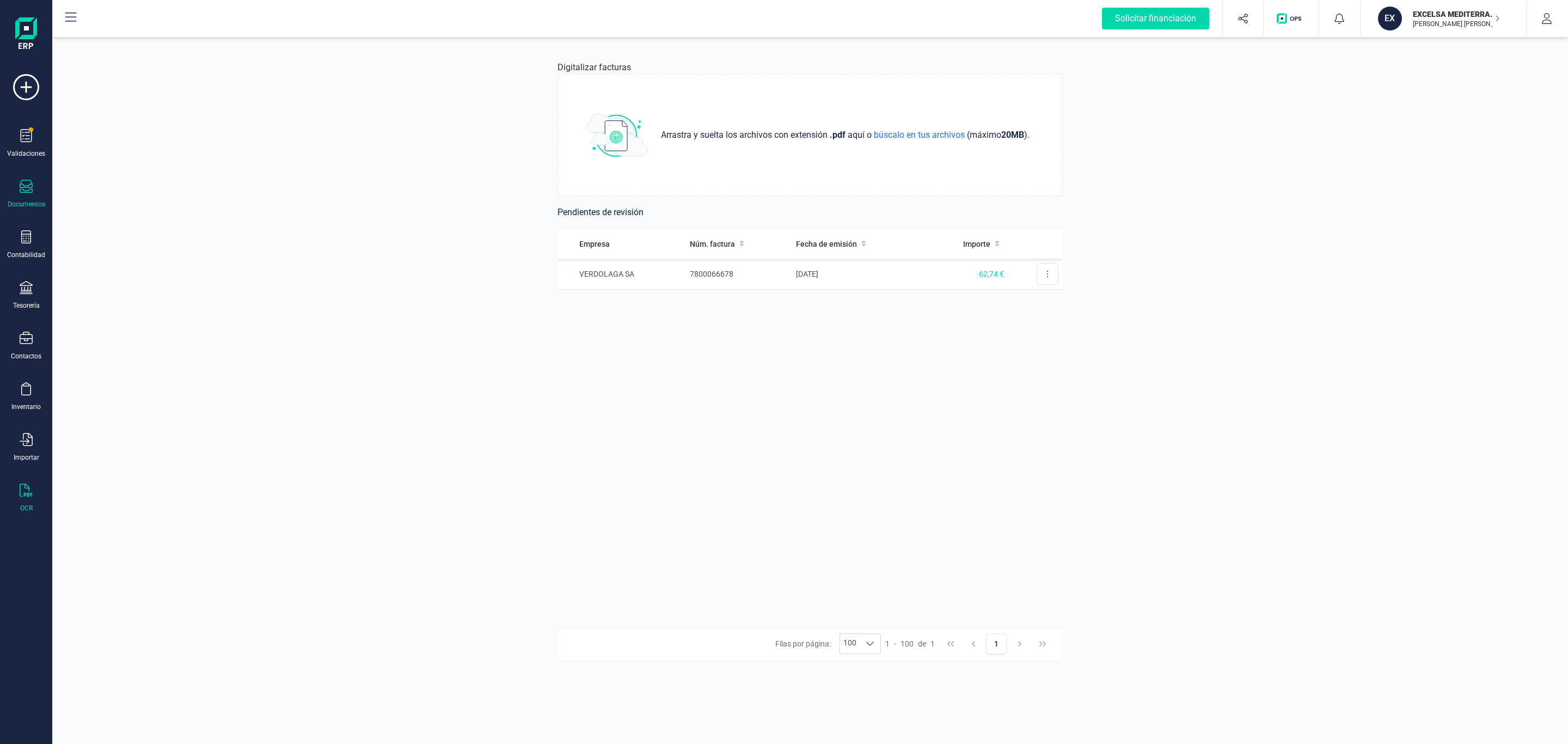
click at [24, 189] on icon at bounding box center [26, 186] width 13 height 13
click at [122, 141] on div "Albaranes" at bounding box center [126, 132] width 126 height 22
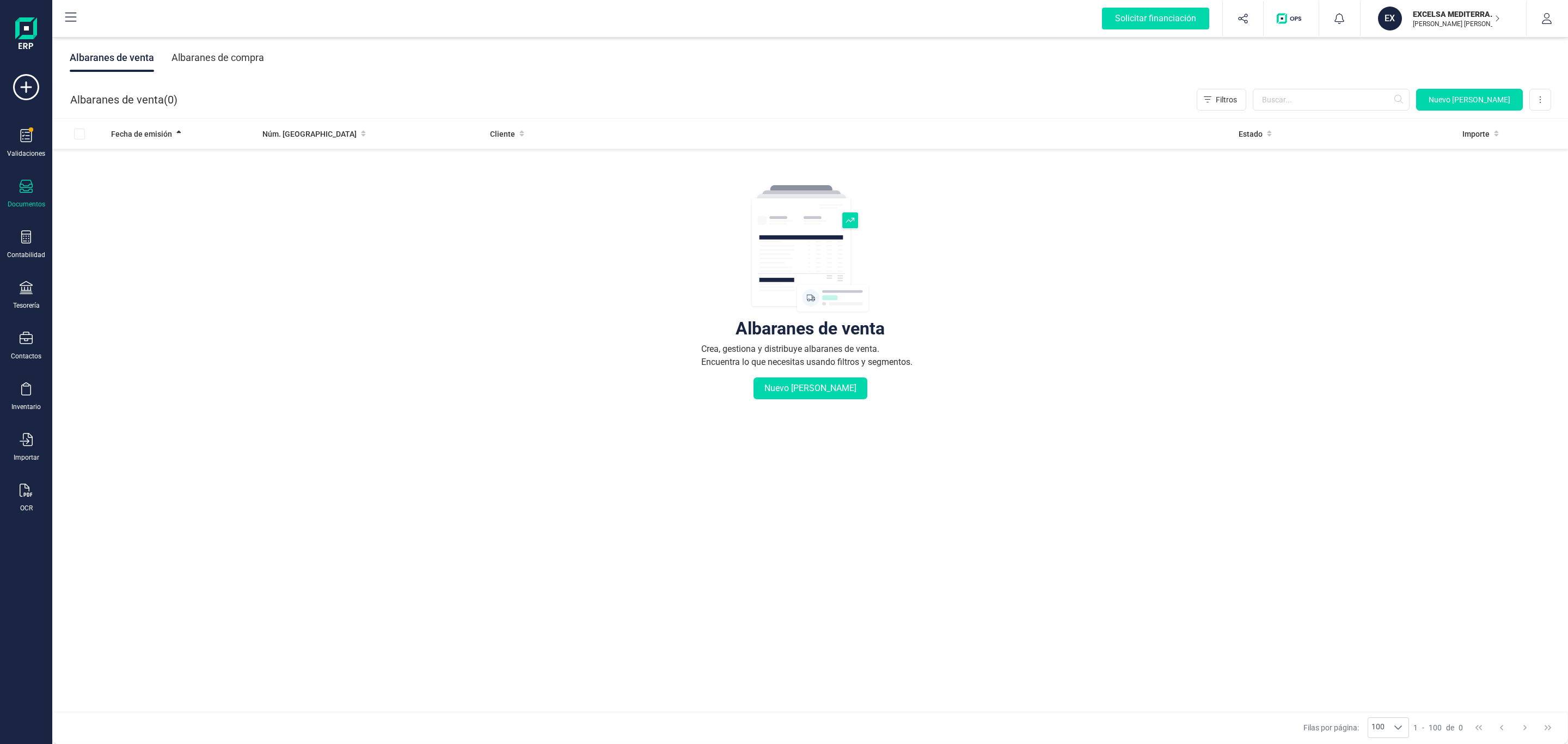
click at [44, 194] on div "Documentos" at bounding box center [26, 194] width 43 height 29
click at [109, 157] on span "Facturas" at bounding box center [114, 156] width 58 height 13
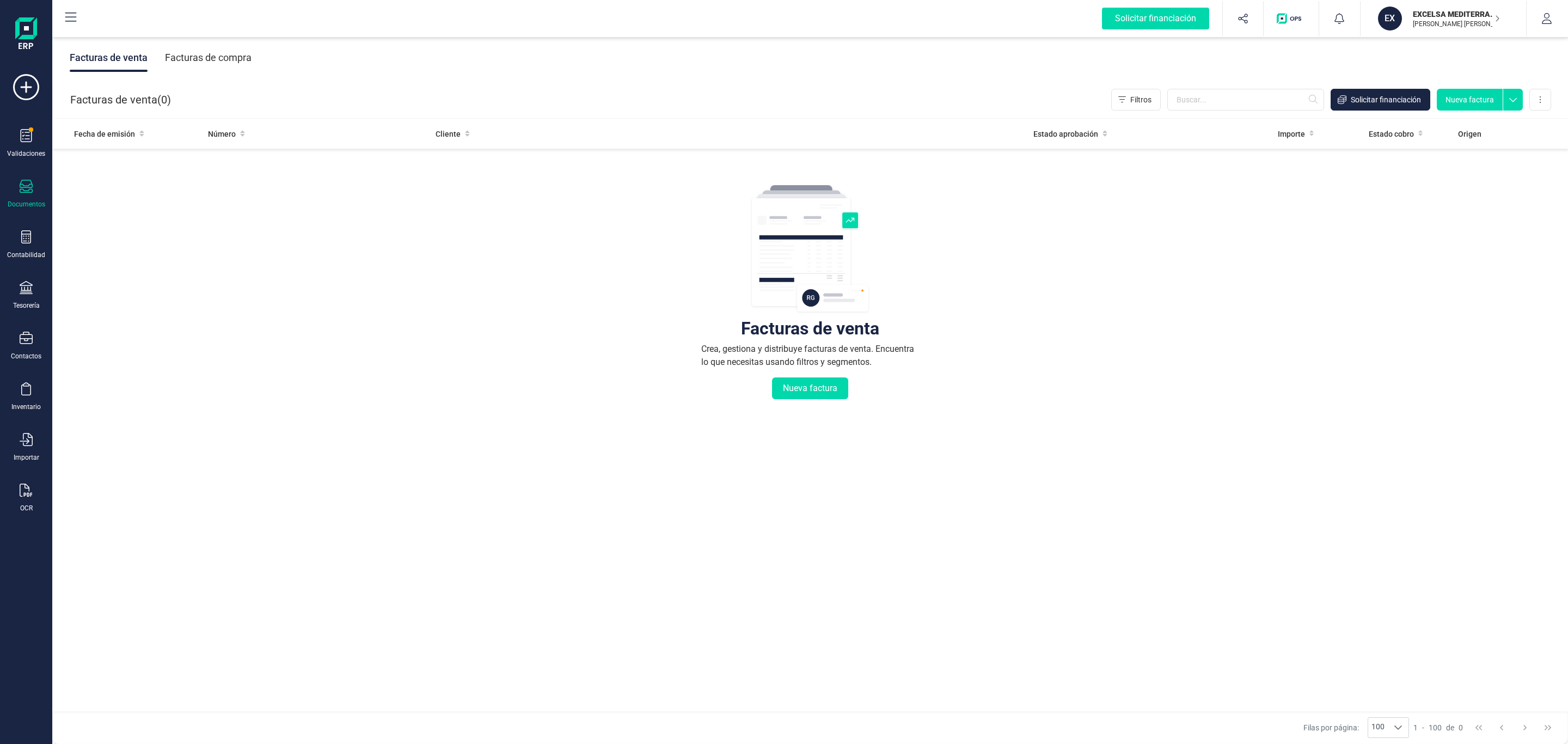
click at [233, 58] on div "Facturas de compra" at bounding box center [208, 58] width 86 height 29
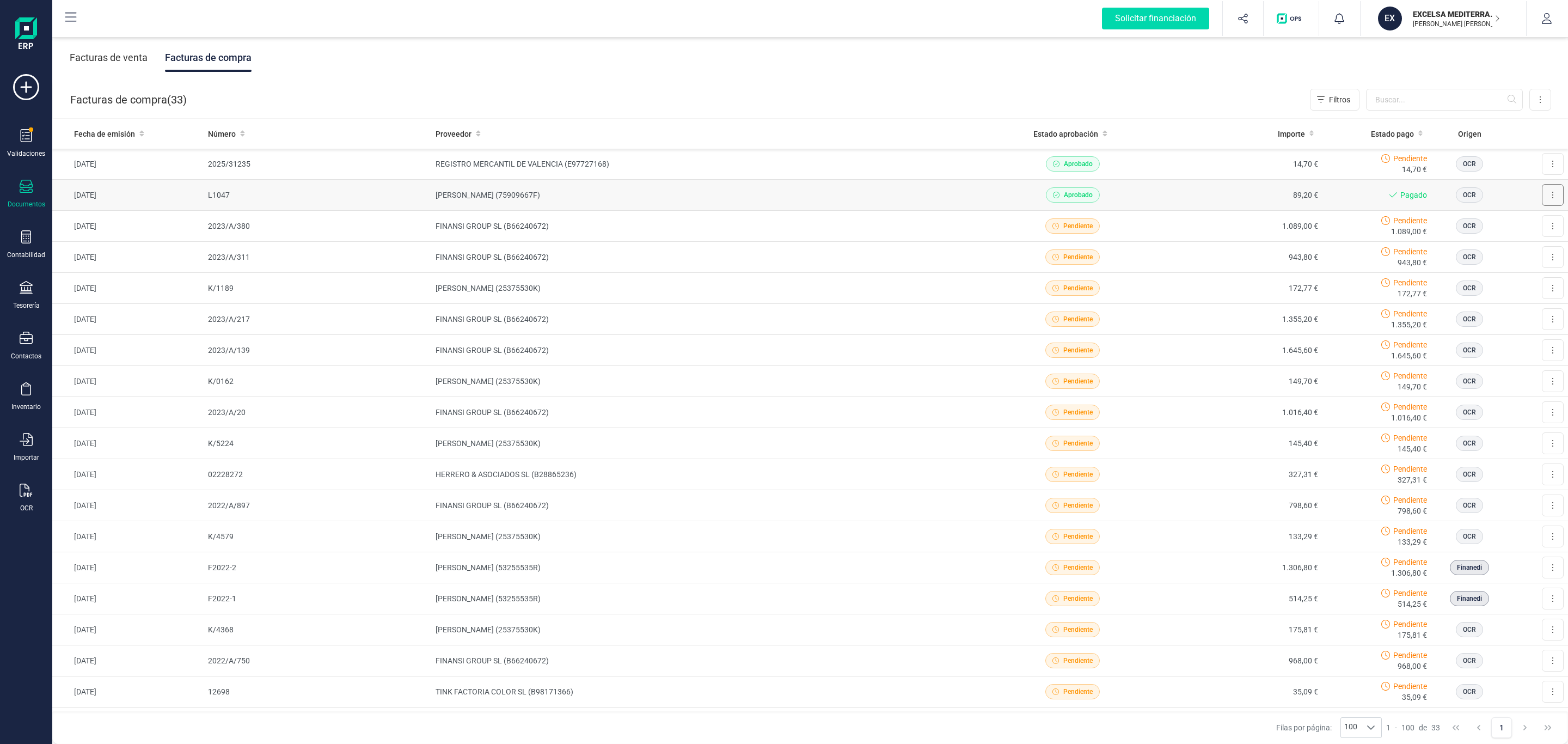
click at [1543, 190] on button at bounding box center [1552, 194] width 22 height 22
click at [1519, 222] on span "Descargar documento" at bounding box center [1516, 222] width 75 height 11
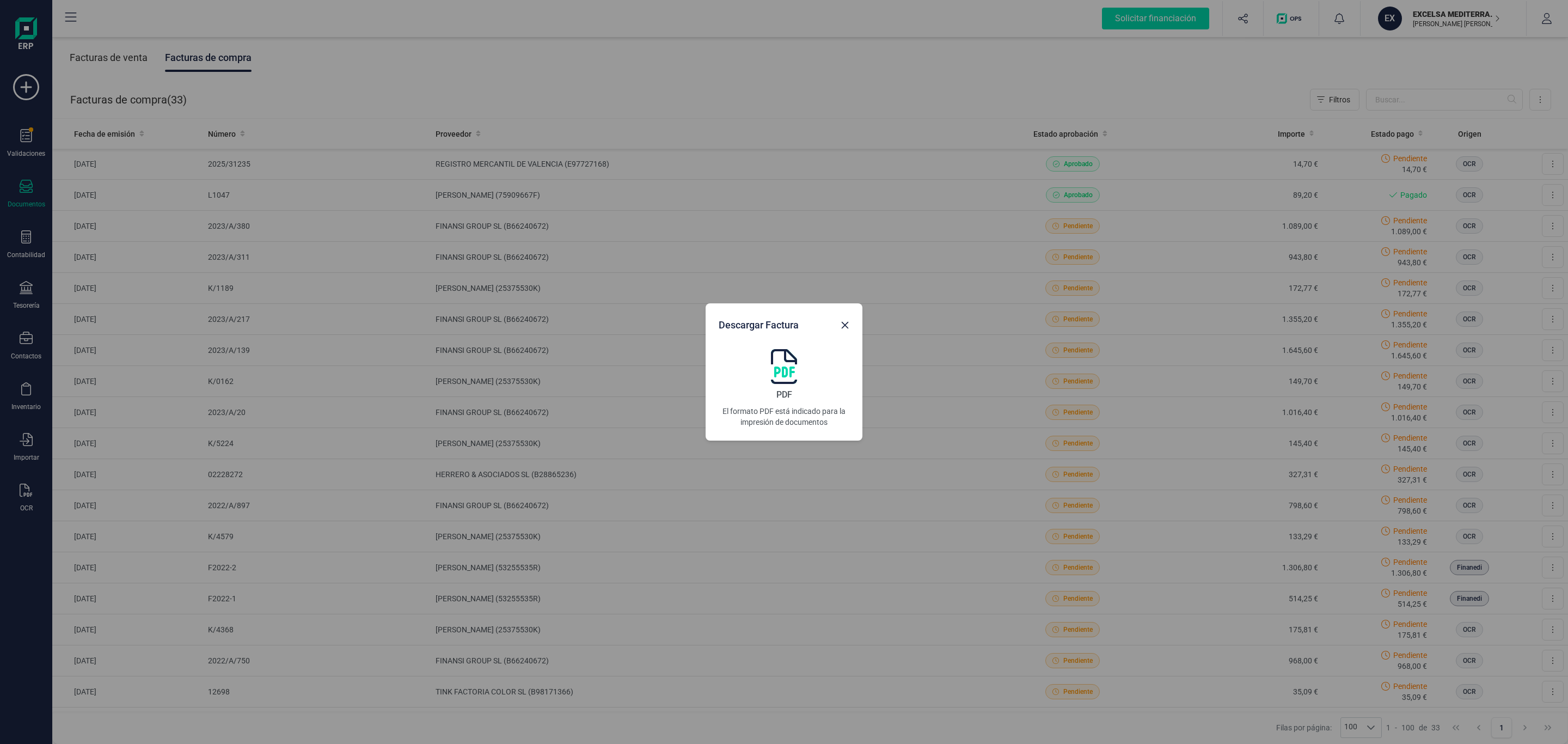
click at [790, 361] on img at bounding box center [784, 366] width 26 height 35
click at [1538, 160] on div "Descargar Factura PDF El formato PDF está indicado para la impresión de documen…" at bounding box center [784, 372] width 1568 height 744
click at [1538, 162] on div "Descargar Factura PDF El formato PDF está indicado para la impresión de documen…" at bounding box center [784, 372] width 1568 height 744
click at [840, 327] on icon "Close" at bounding box center [845, 325] width 9 height 9
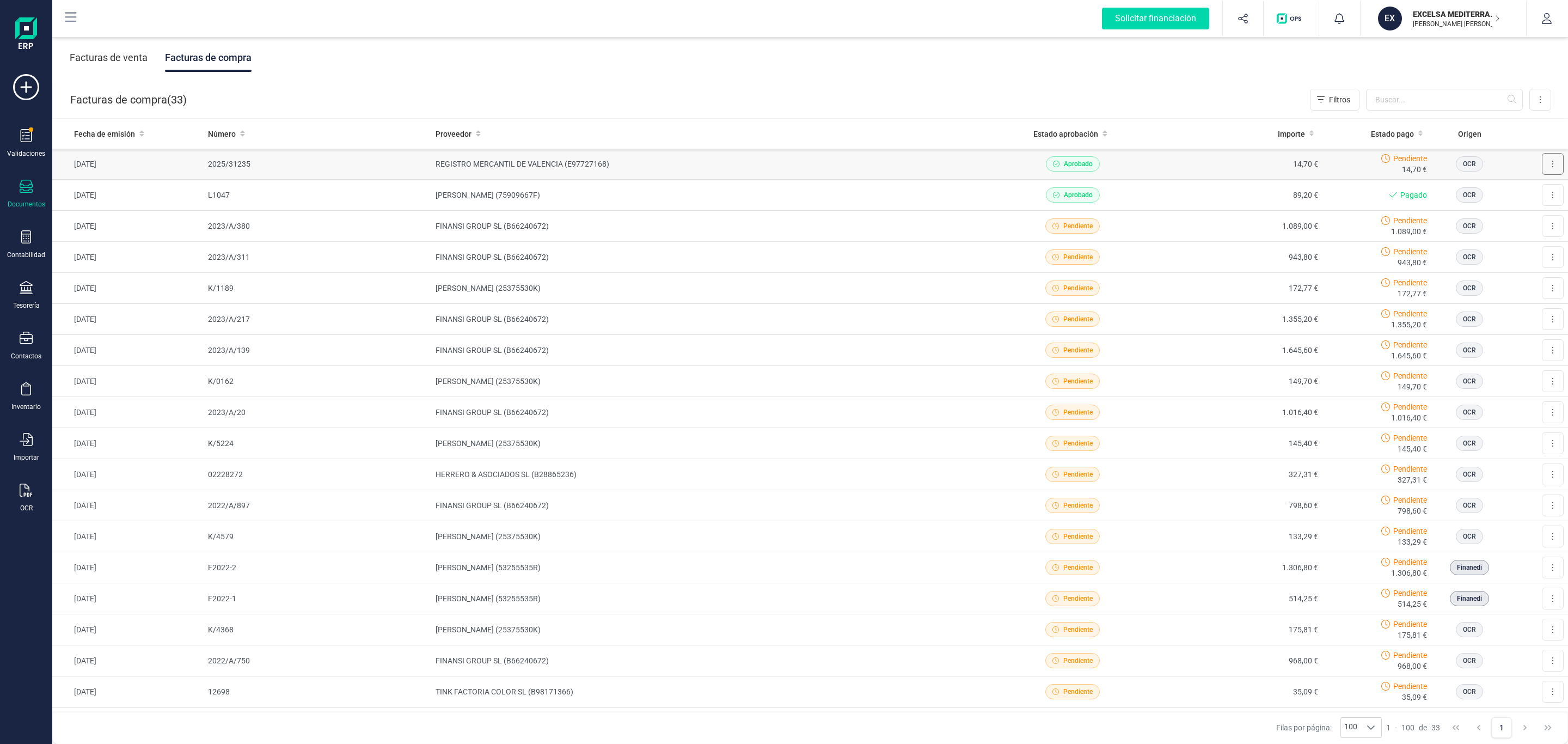
click at [1542, 168] on button at bounding box center [1552, 163] width 22 height 22
click at [1516, 192] on span "Descargar documento" at bounding box center [1516, 191] width 75 height 11
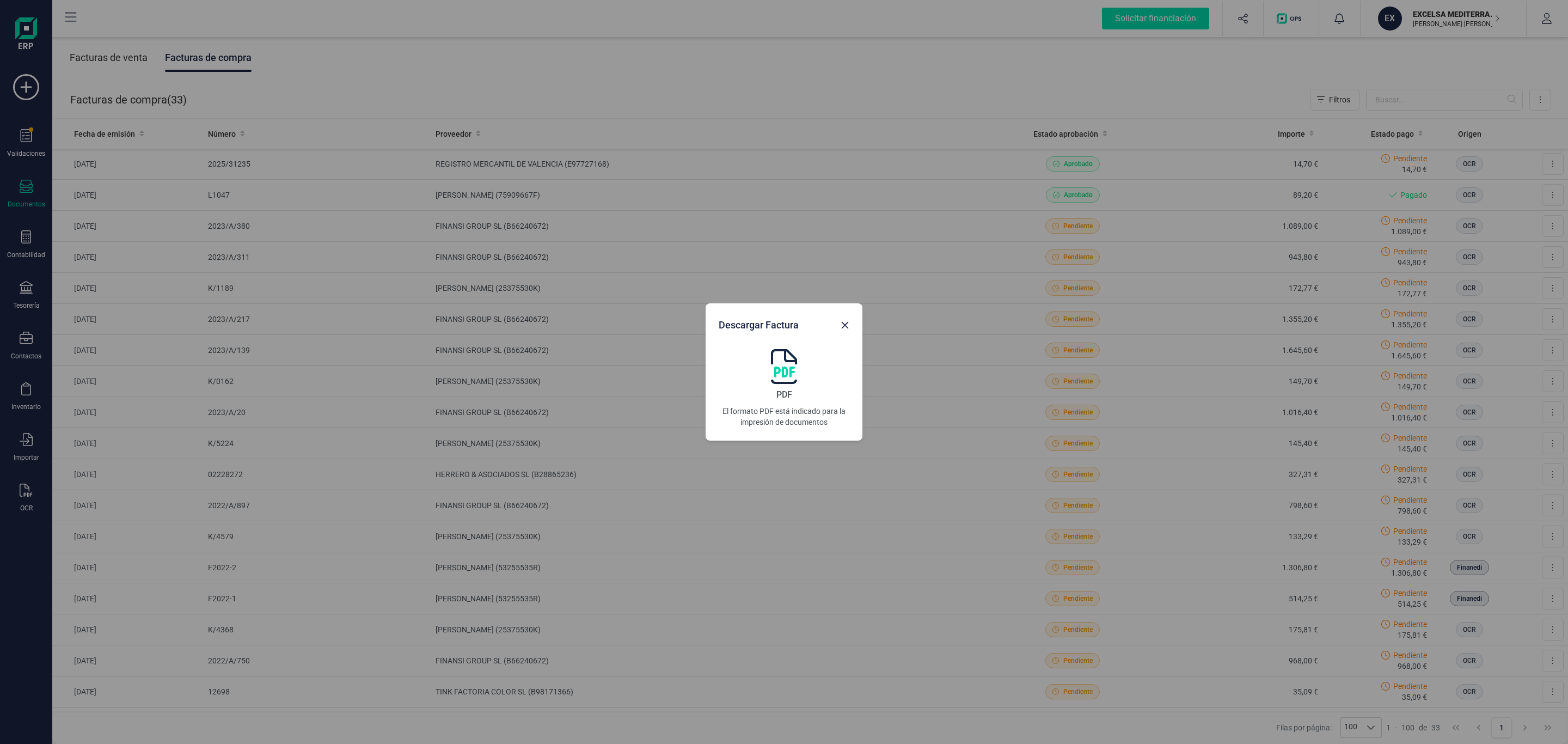
click at [795, 363] on img at bounding box center [784, 366] width 26 height 35
click at [985, 87] on div "Descargar Factura PDF El formato PDF está indicado para la impresión de documen…" at bounding box center [784, 372] width 1568 height 744
click at [891, 91] on div "Descargar Factura PDF El formato PDF está indicado para la impresión de documen…" at bounding box center [784, 372] width 1568 height 744
click at [845, 319] on button "Close" at bounding box center [845, 325] width 17 height 17
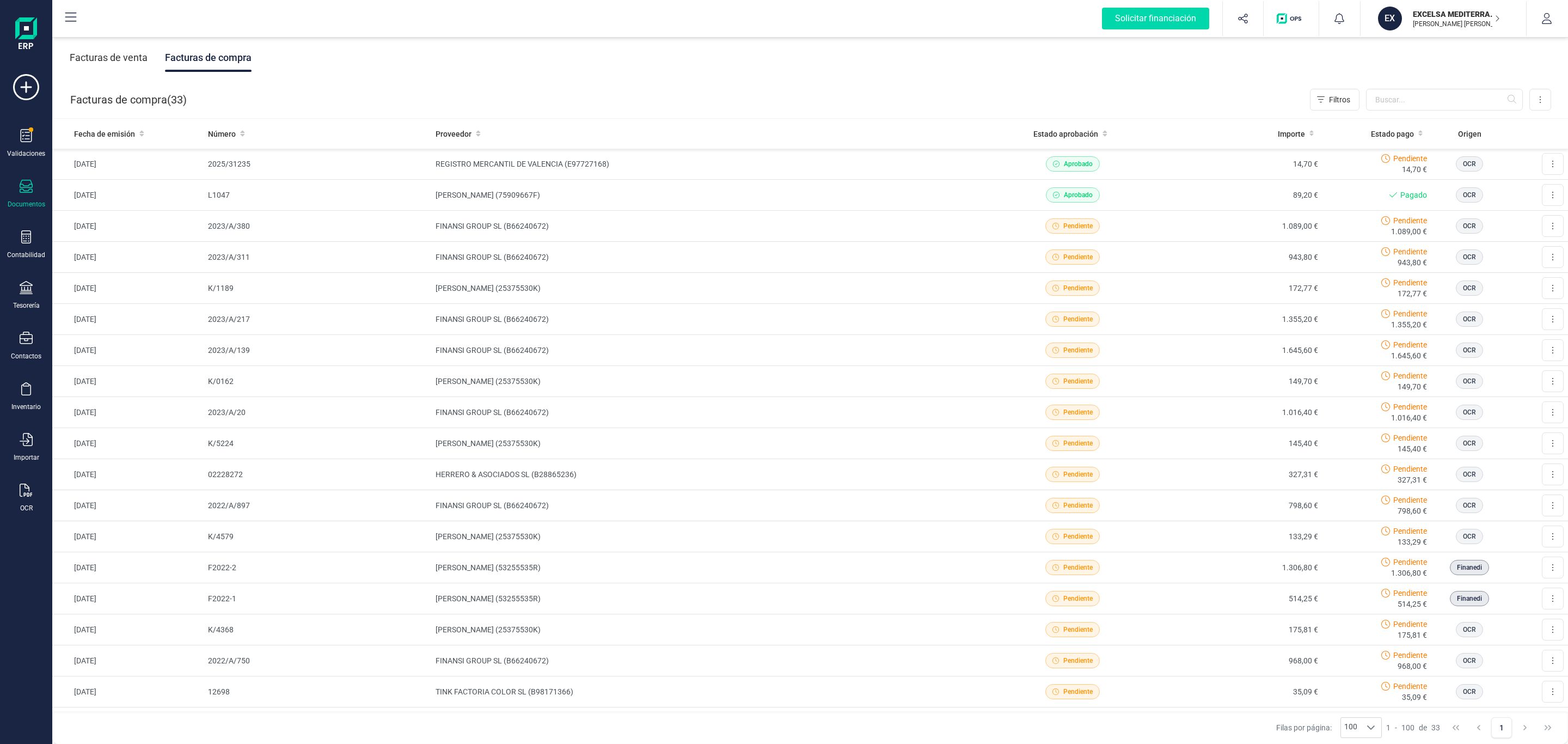
click at [864, 78] on div "Facturas de venta Facturas de compra" at bounding box center [810, 58] width 1516 height 46
